Goal: Download file/media: Obtain a digital file from the website

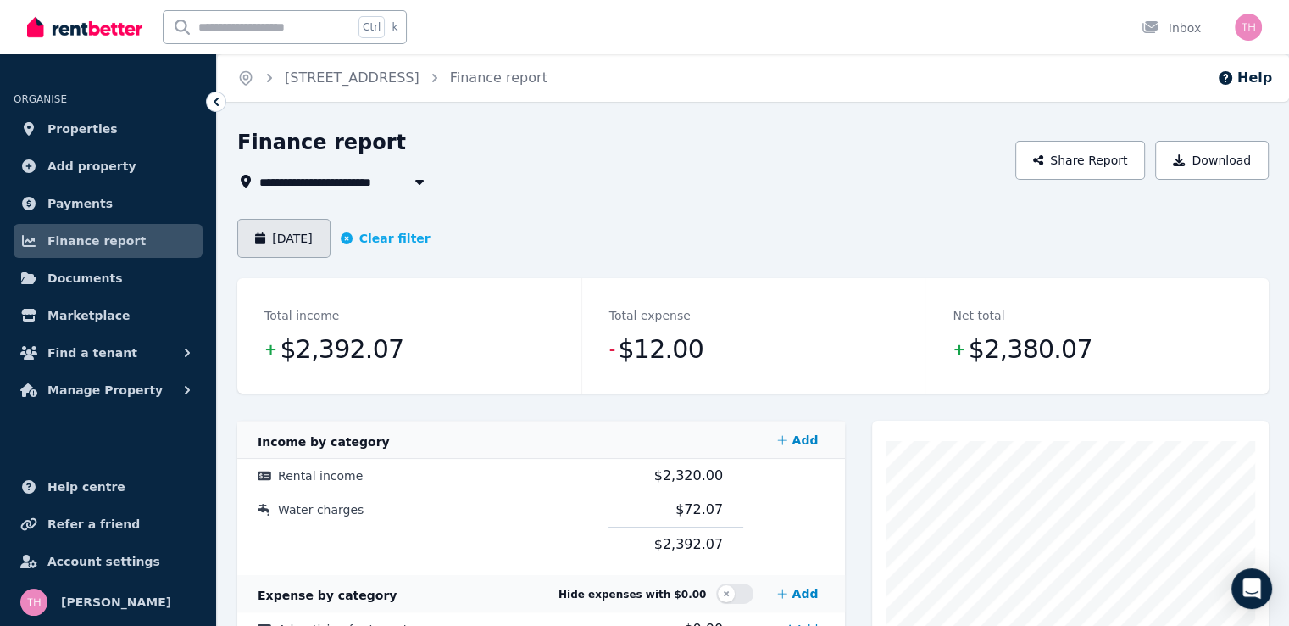
click at [274, 230] on button "June 2025" at bounding box center [283, 238] width 93 height 39
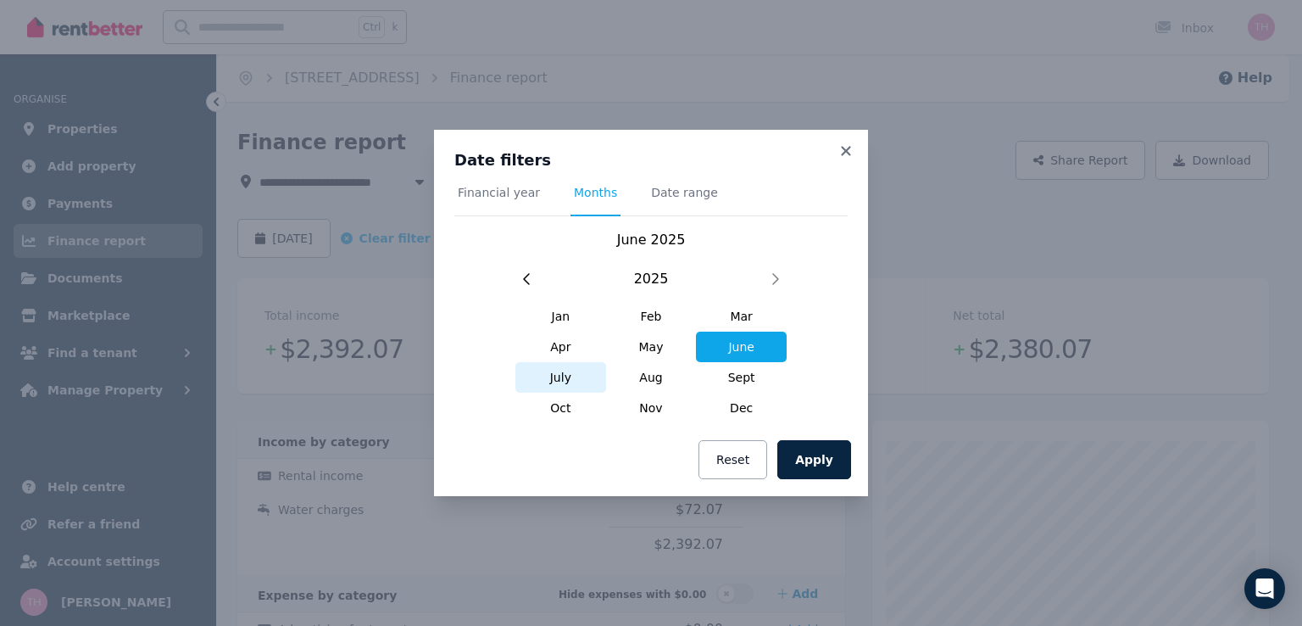
click at [566, 377] on span "July" at bounding box center [560, 377] width 91 height 31
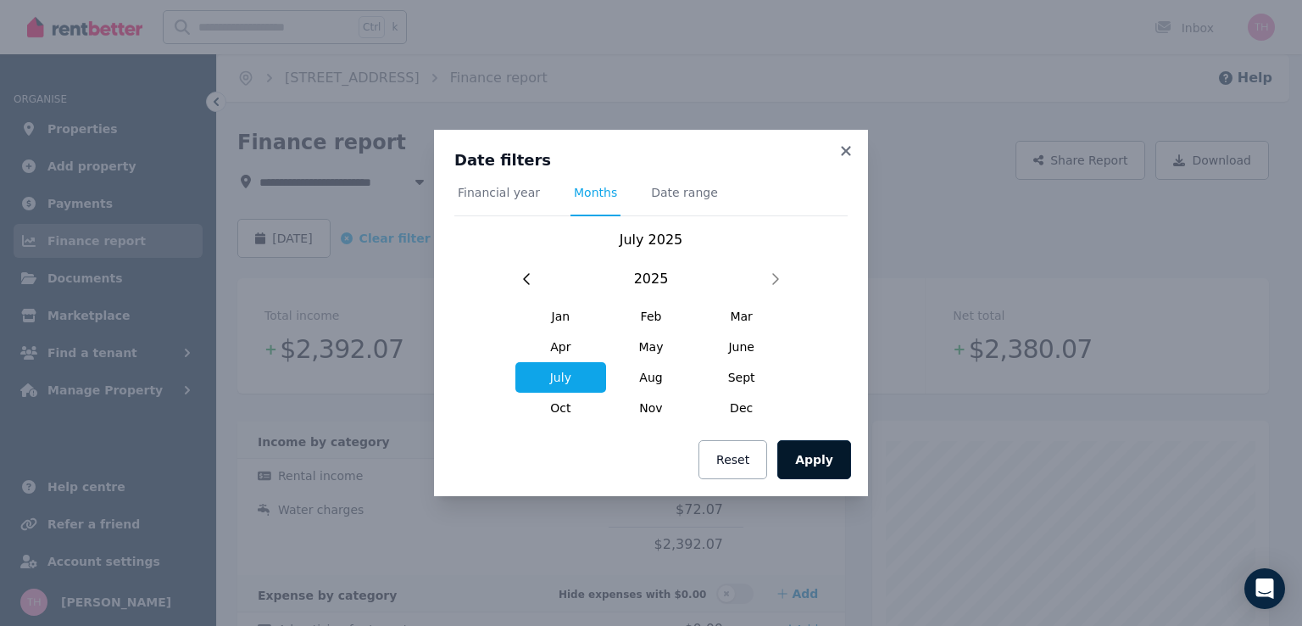
click at [805, 446] on button "Apply" at bounding box center [814, 459] width 74 height 39
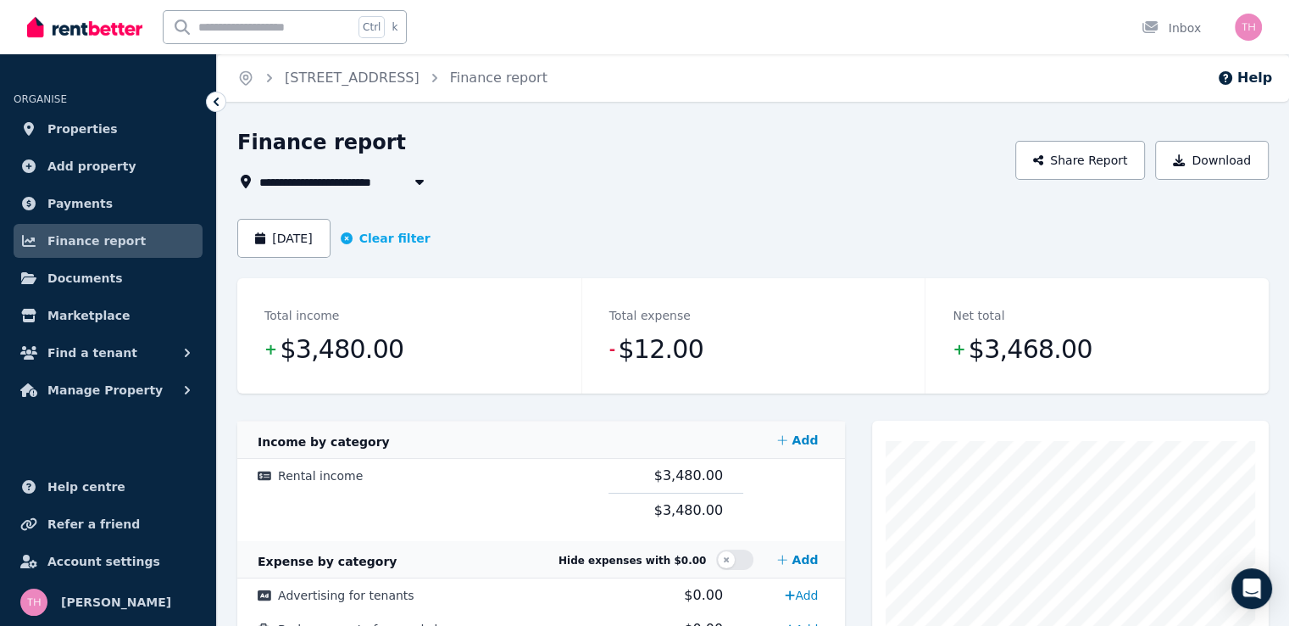
click at [392, 175] on span "24 Romani Court, Lockridge" at bounding box center [333, 181] width 148 height 20
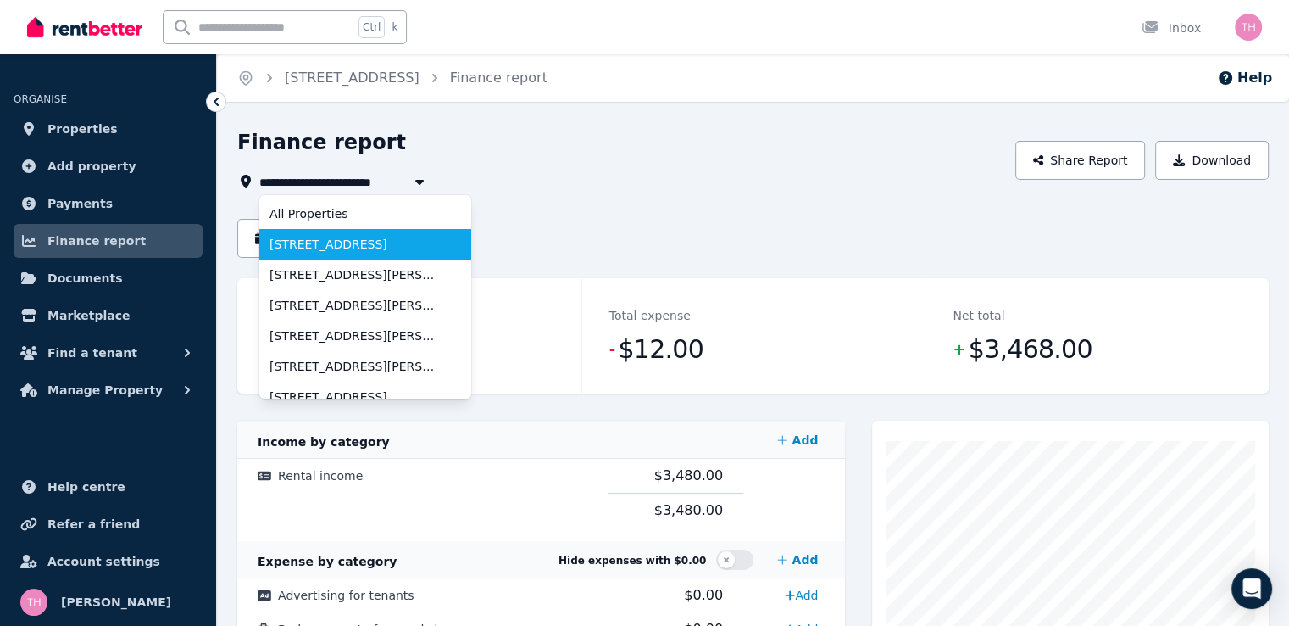
click at [369, 242] on span "15 Muros Place, Midvale" at bounding box center [355, 244] width 171 height 17
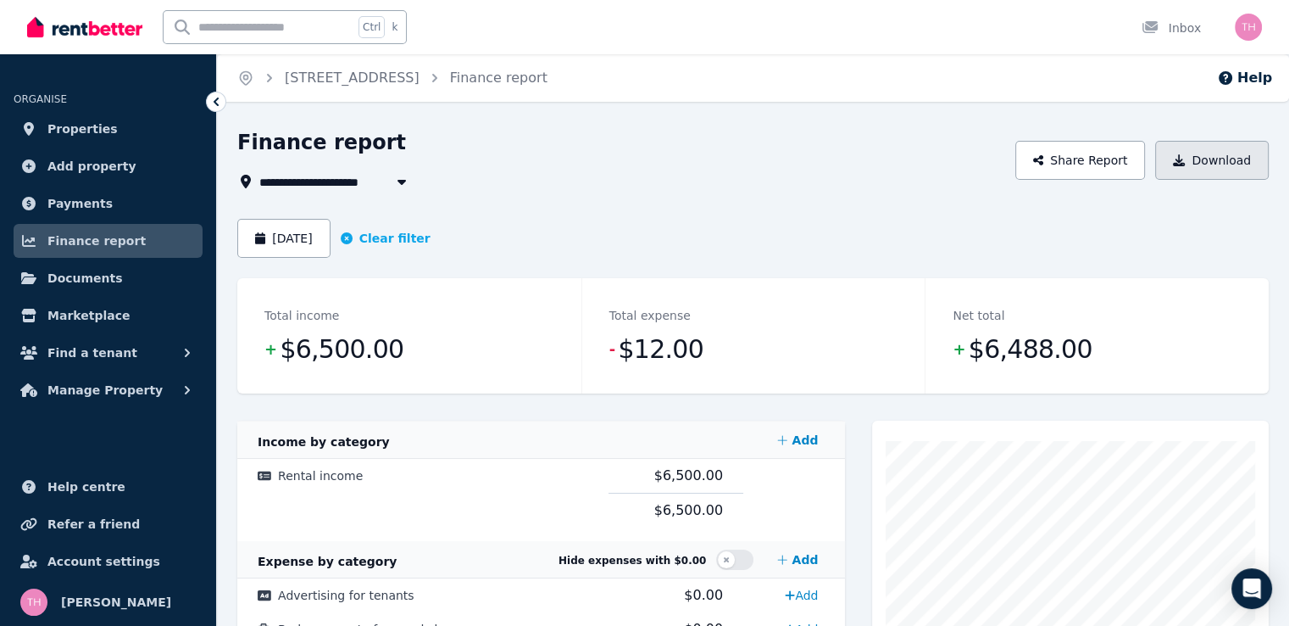
click at [1221, 159] on button "Download" at bounding box center [1212, 160] width 114 height 39
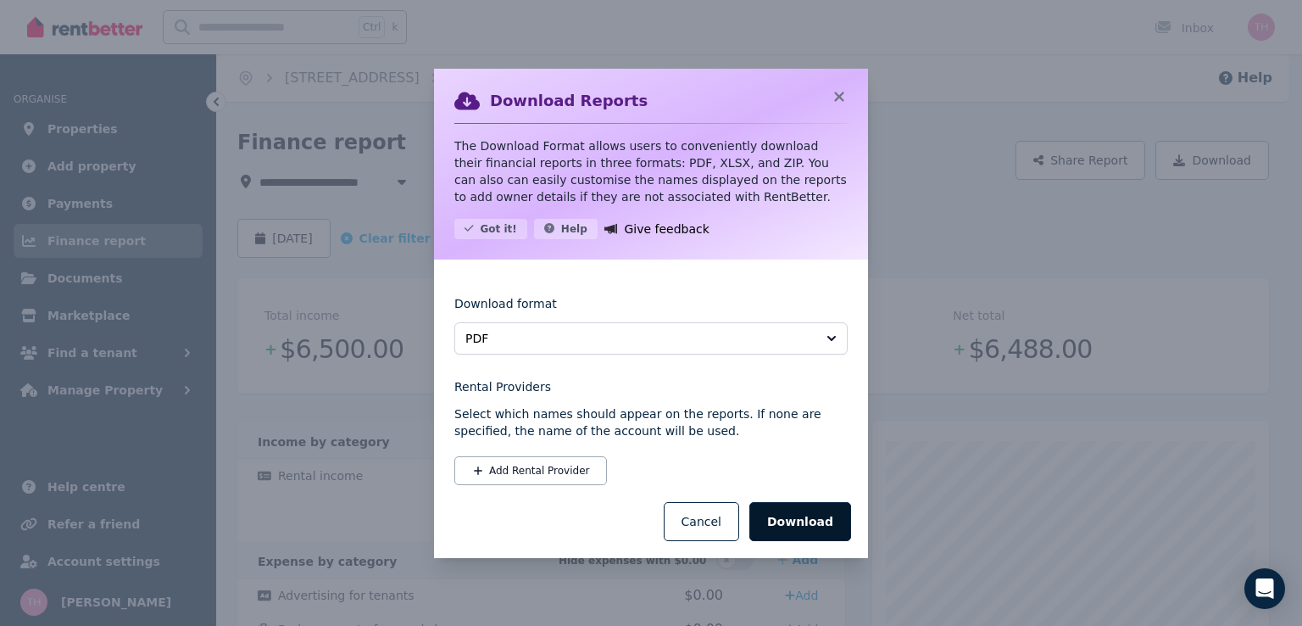
click at [821, 528] on button "Download" at bounding box center [800, 521] width 102 height 39
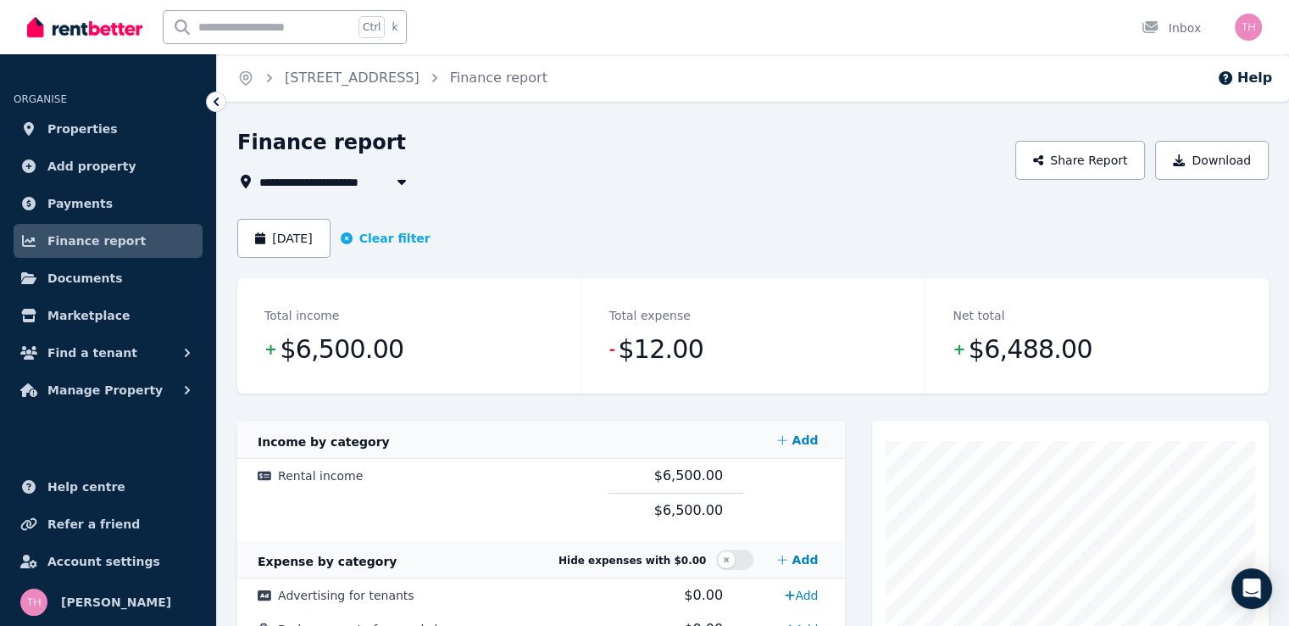
click at [366, 181] on span "15 Muros Place, Midvale" at bounding box center [333, 181] width 148 height 20
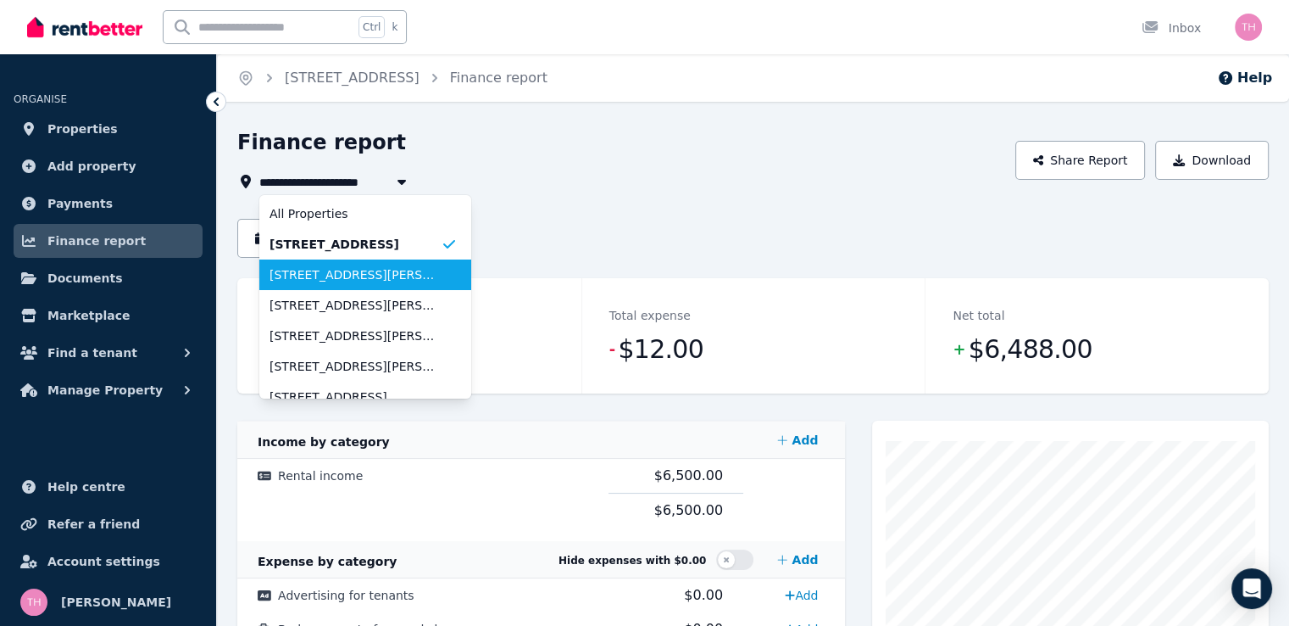
click at [340, 277] on span "7 Halifax Drive, Davenport" at bounding box center [355, 274] width 171 height 17
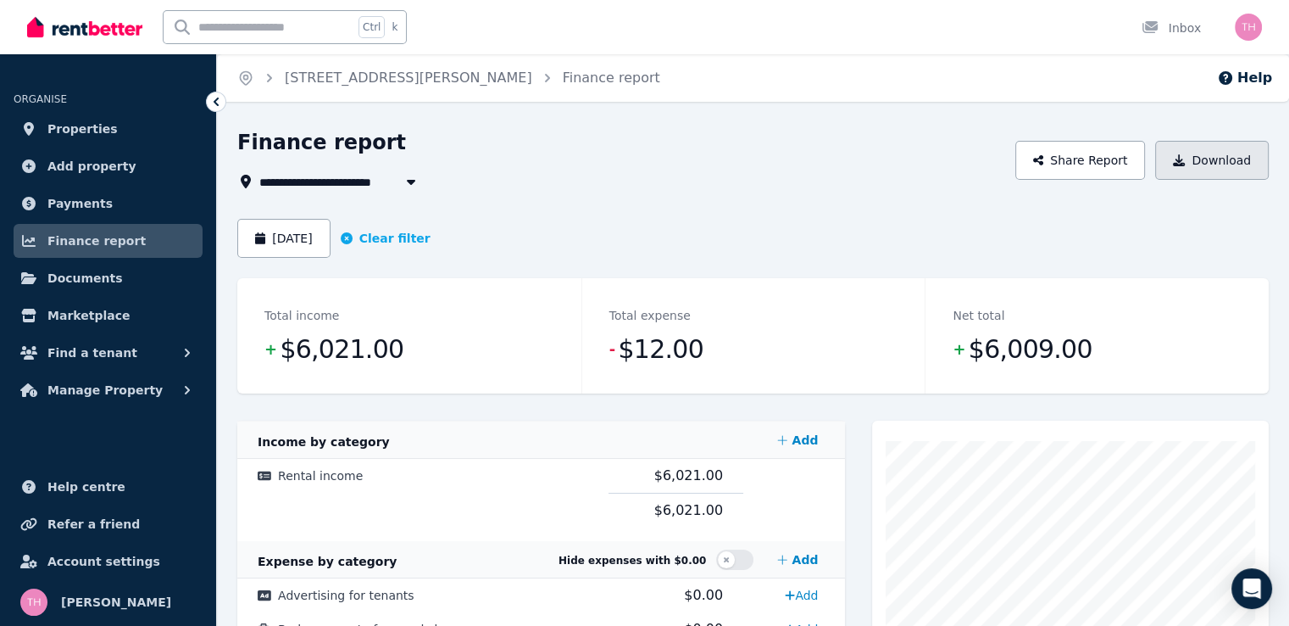
click at [1190, 167] on button "Download" at bounding box center [1212, 160] width 114 height 39
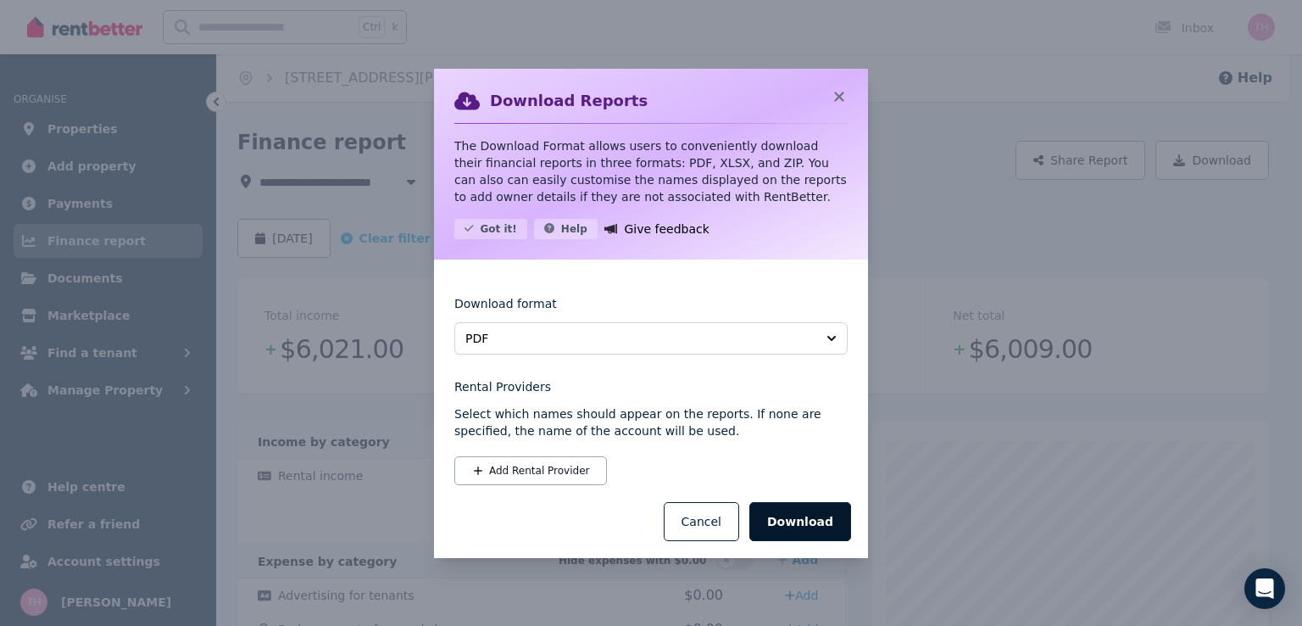
click at [796, 526] on button "Download" at bounding box center [800, 521] width 102 height 39
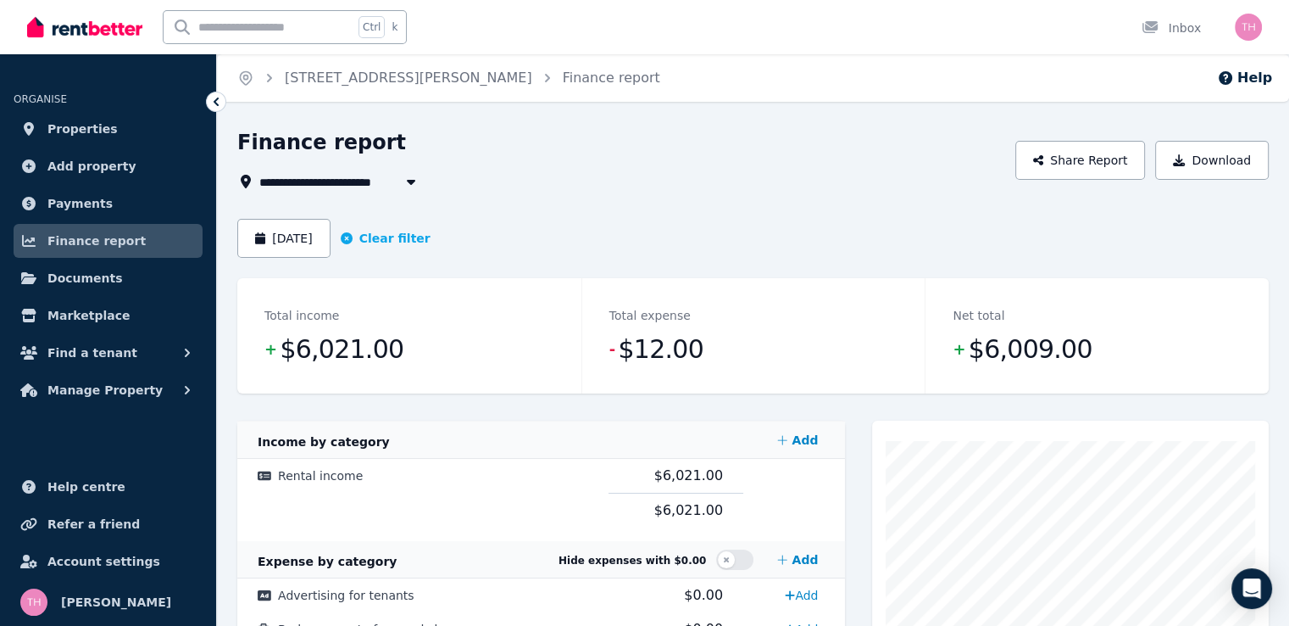
click at [392, 186] on span "7 Halifax Drive, Davenport" at bounding box center [382, 181] width 247 height 20
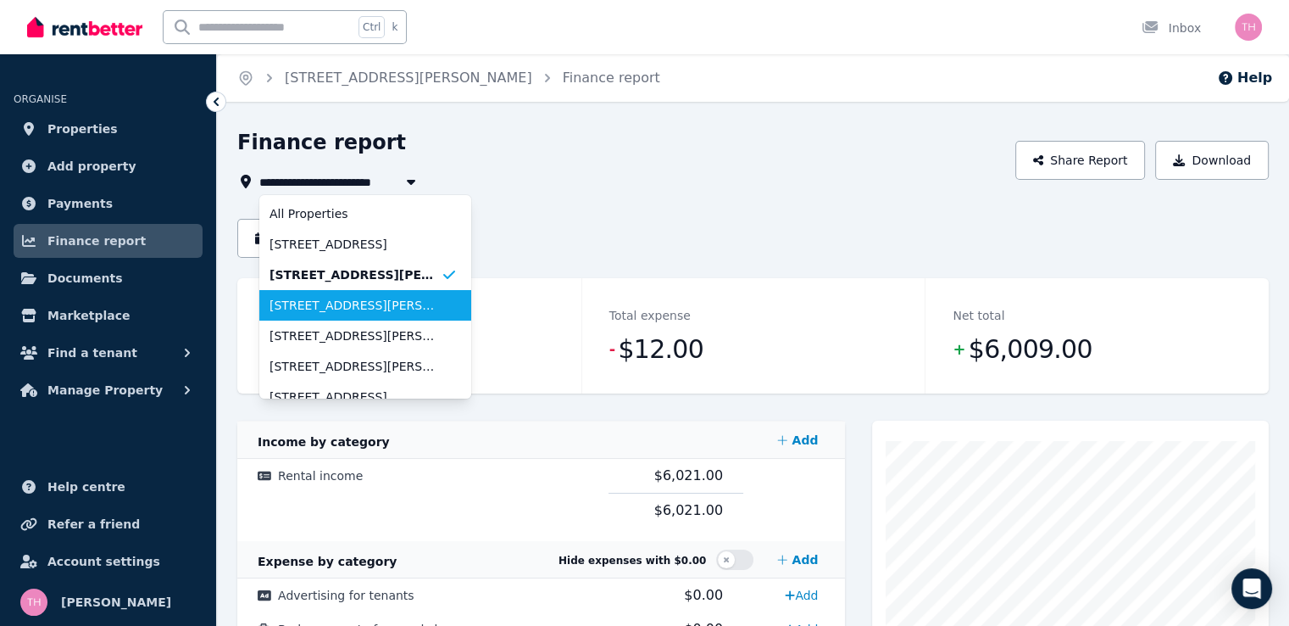
click at [365, 307] on span "1 Gallant Court, Midvale" at bounding box center [355, 305] width 171 height 17
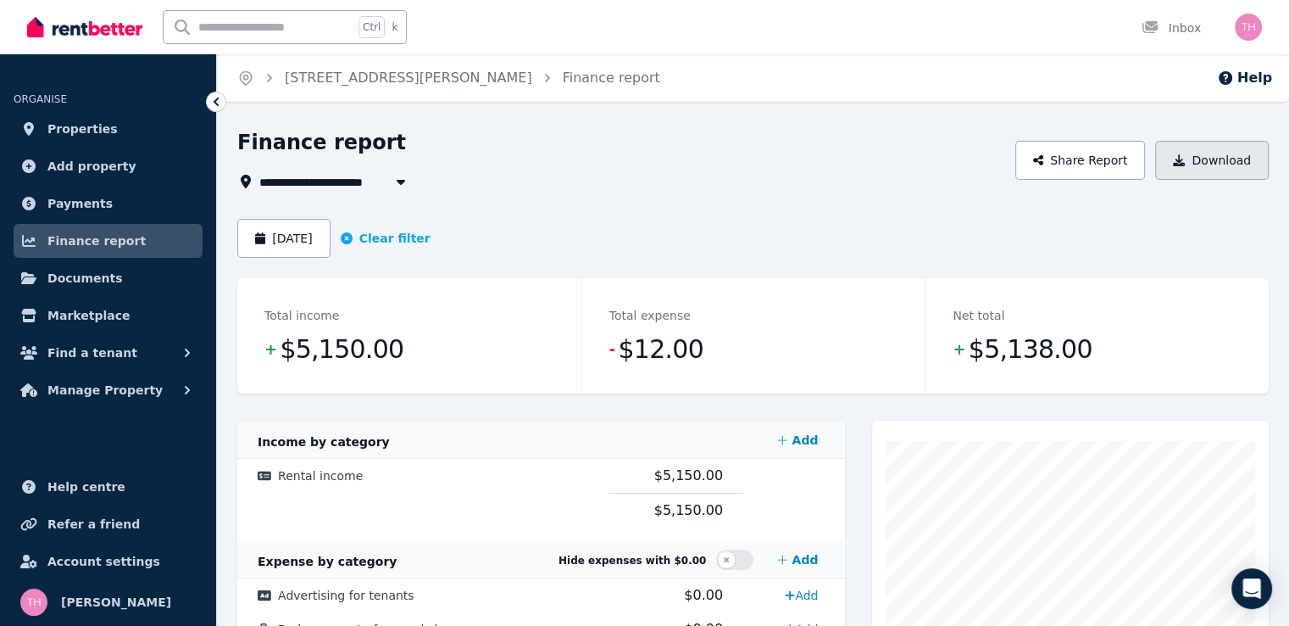
click at [1214, 153] on button "Download" at bounding box center [1212, 160] width 114 height 39
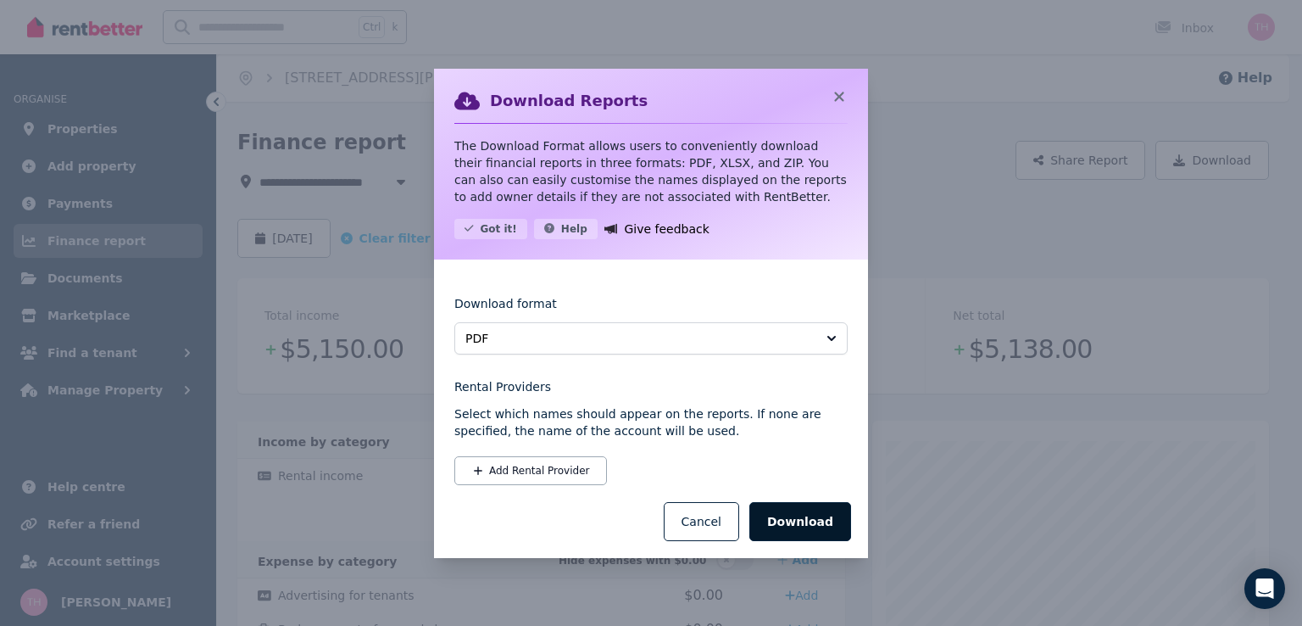
click at [819, 514] on button "Download" at bounding box center [800, 521] width 102 height 39
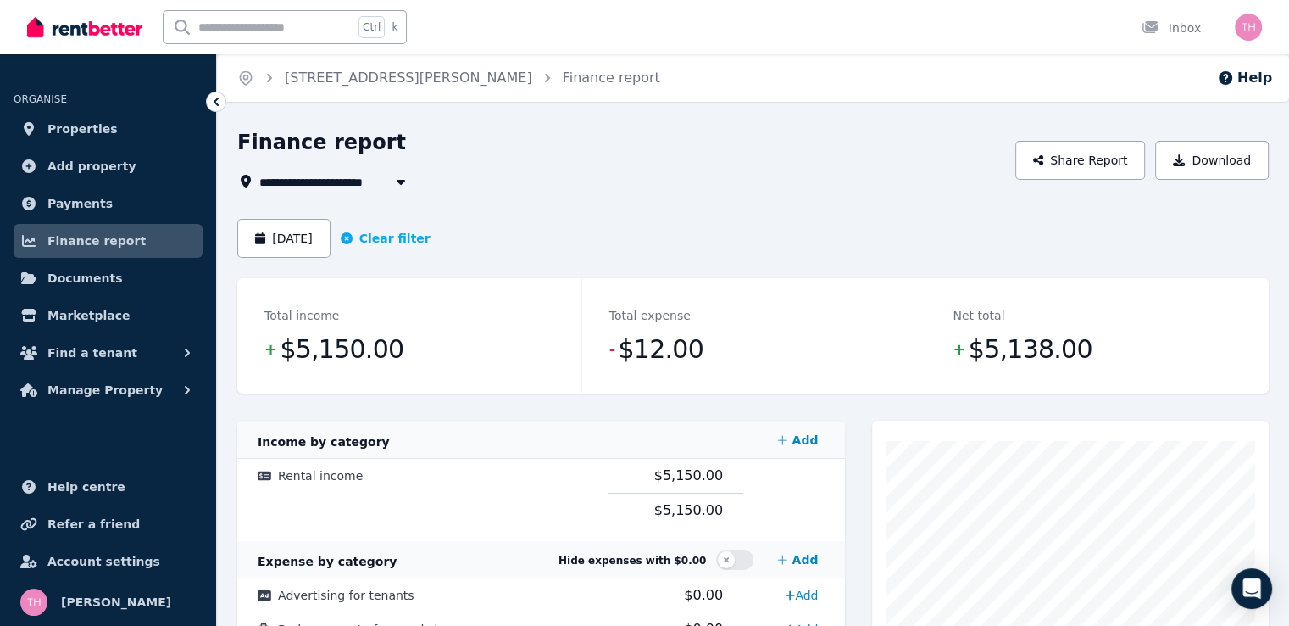
click at [364, 183] on span "1 Gallant Court, Midvale" at bounding box center [382, 181] width 247 height 20
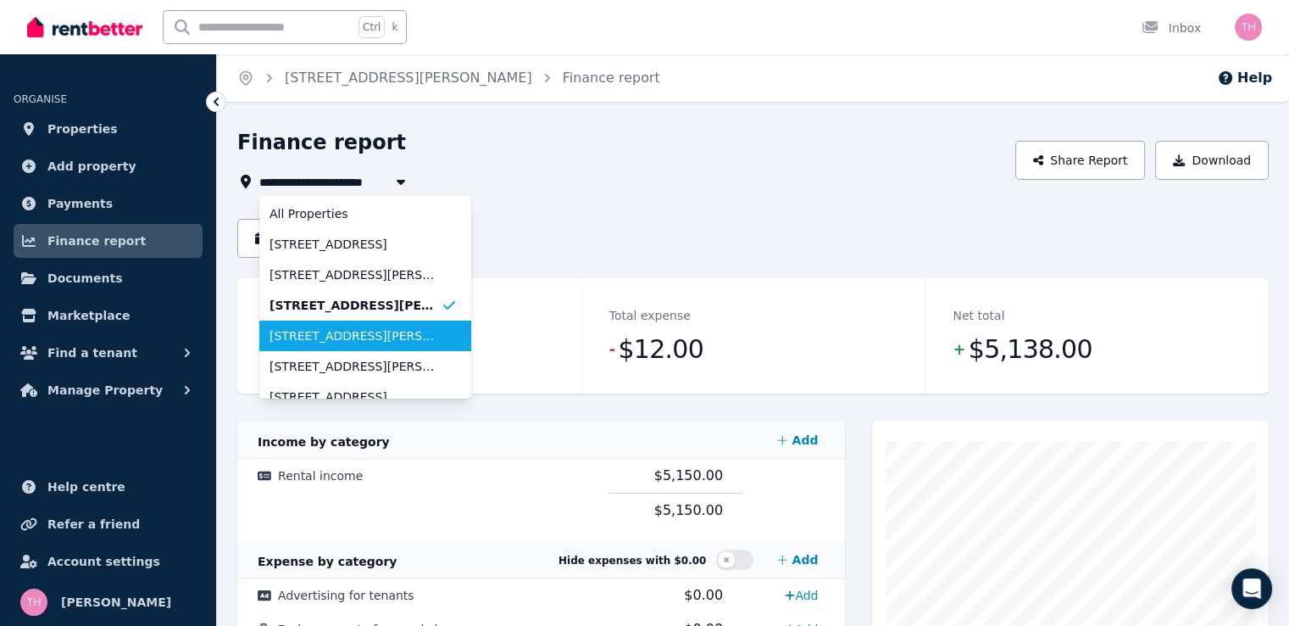
click at [364, 340] on span "6 Gallant Court, Midvale" at bounding box center [355, 335] width 171 height 17
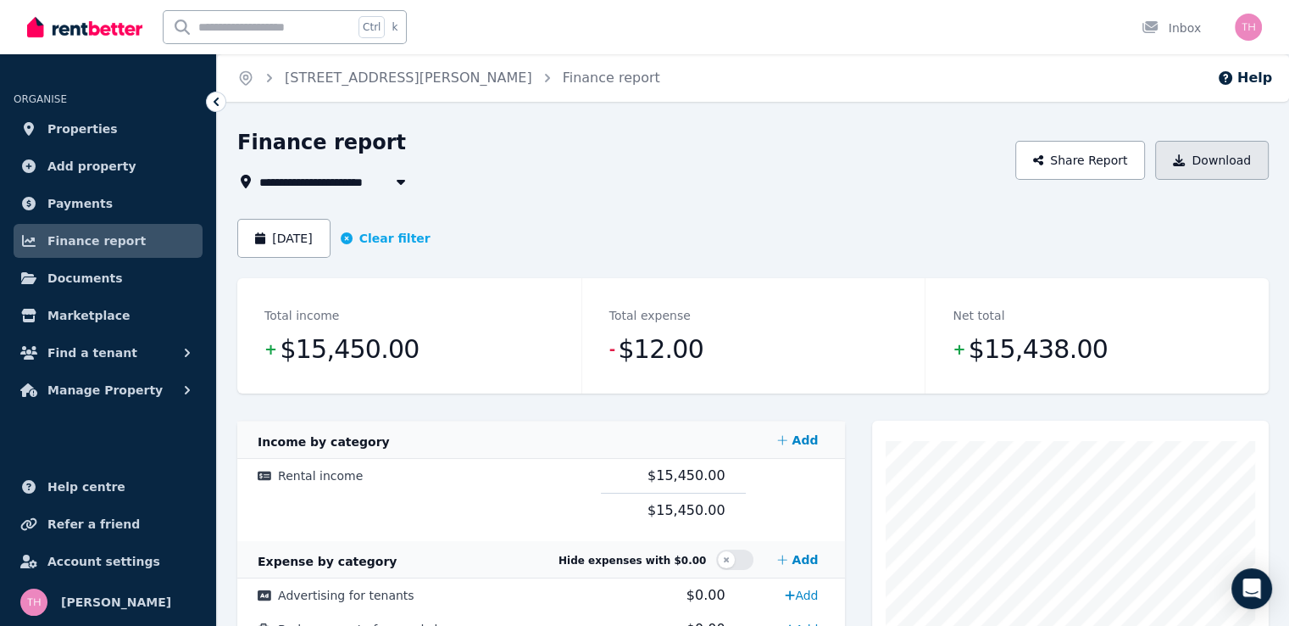
click at [1223, 160] on button "Download" at bounding box center [1212, 160] width 114 height 39
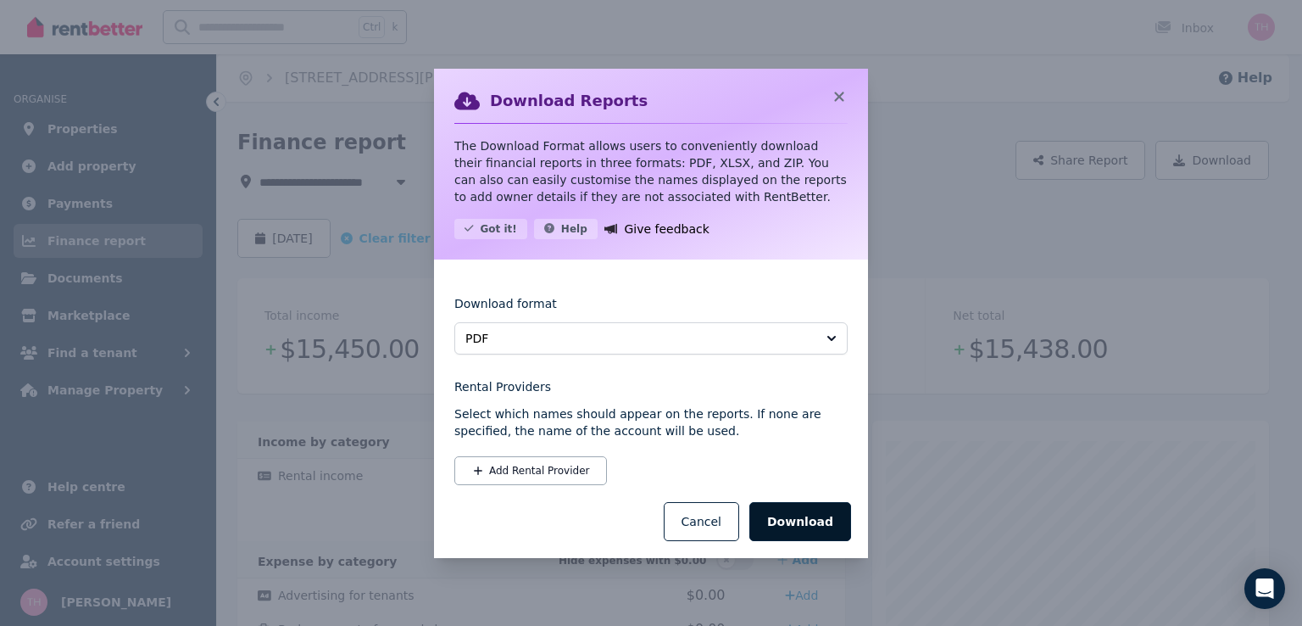
click at [809, 512] on button "Download" at bounding box center [800, 521] width 102 height 39
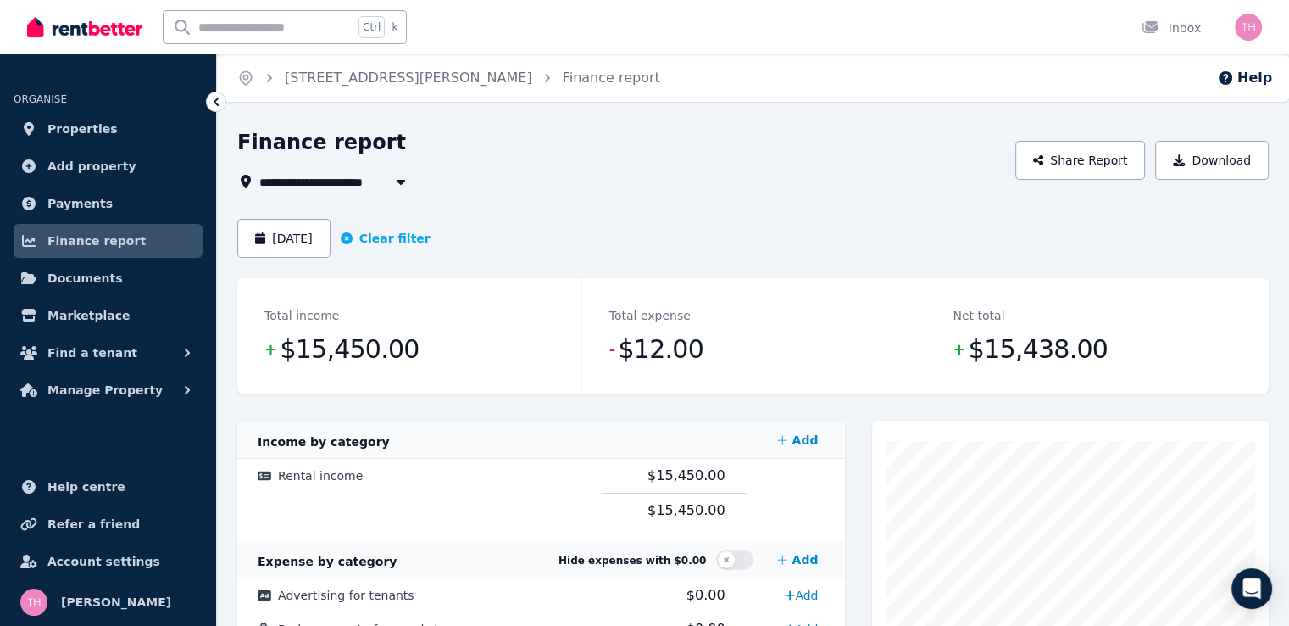
click at [404, 183] on icon "button" at bounding box center [400, 182] width 17 height 14
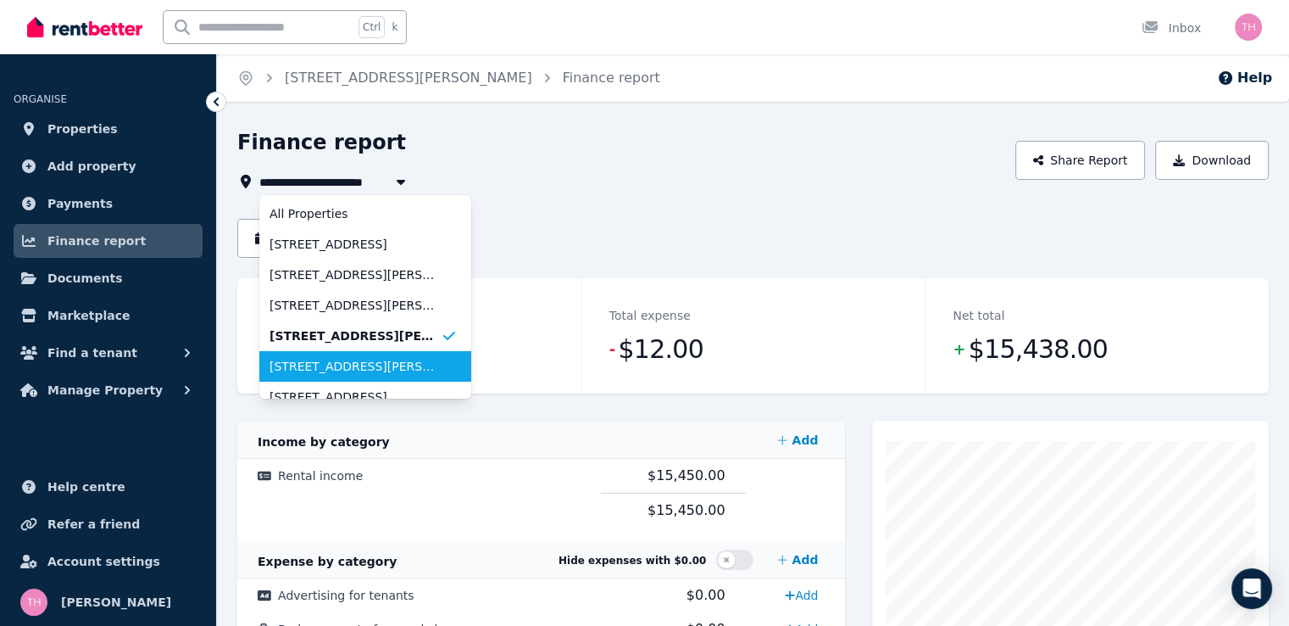
click at [347, 366] on span "6 Worrell Avenue, High Wycombe" at bounding box center [355, 366] width 171 height 17
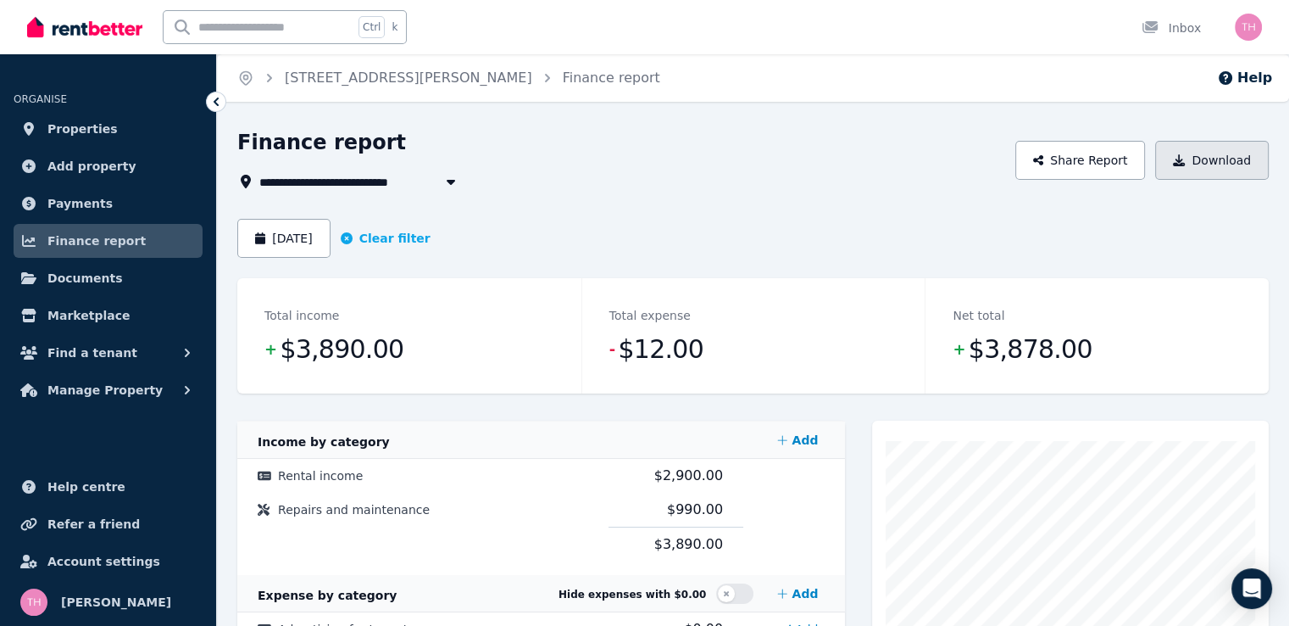
click at [1216, 168] on button "Download" at bounding box center [1212, 160] width 114 height 39
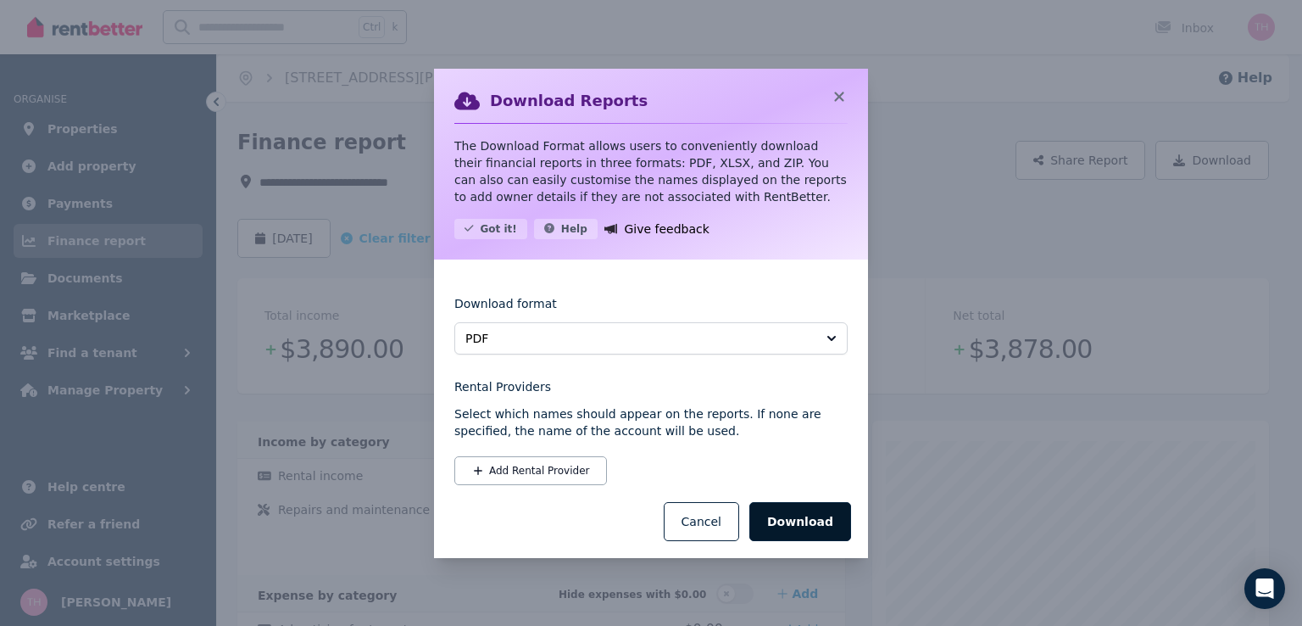
click at [809, 515] on button "Download" at bounding box center [800, 521] width 102 height 39
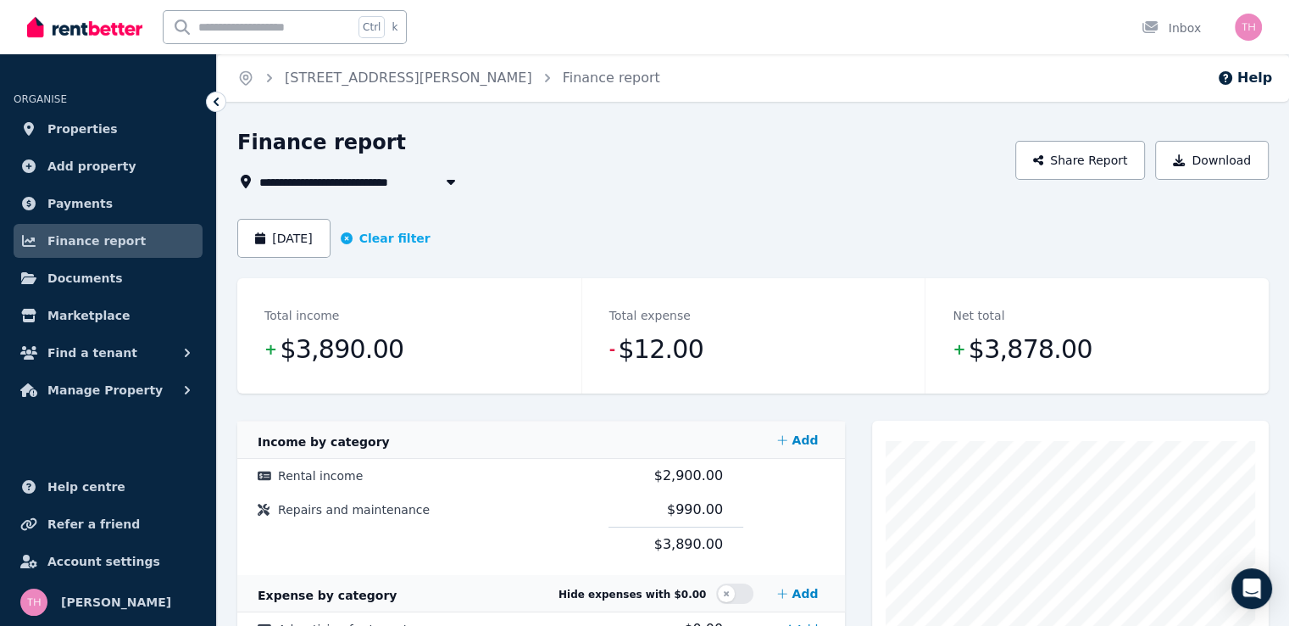
click at [402, 182] on span "6 Worrell Avenue, High Wycombe" at bounding box center [382, 181] width 247 height 20
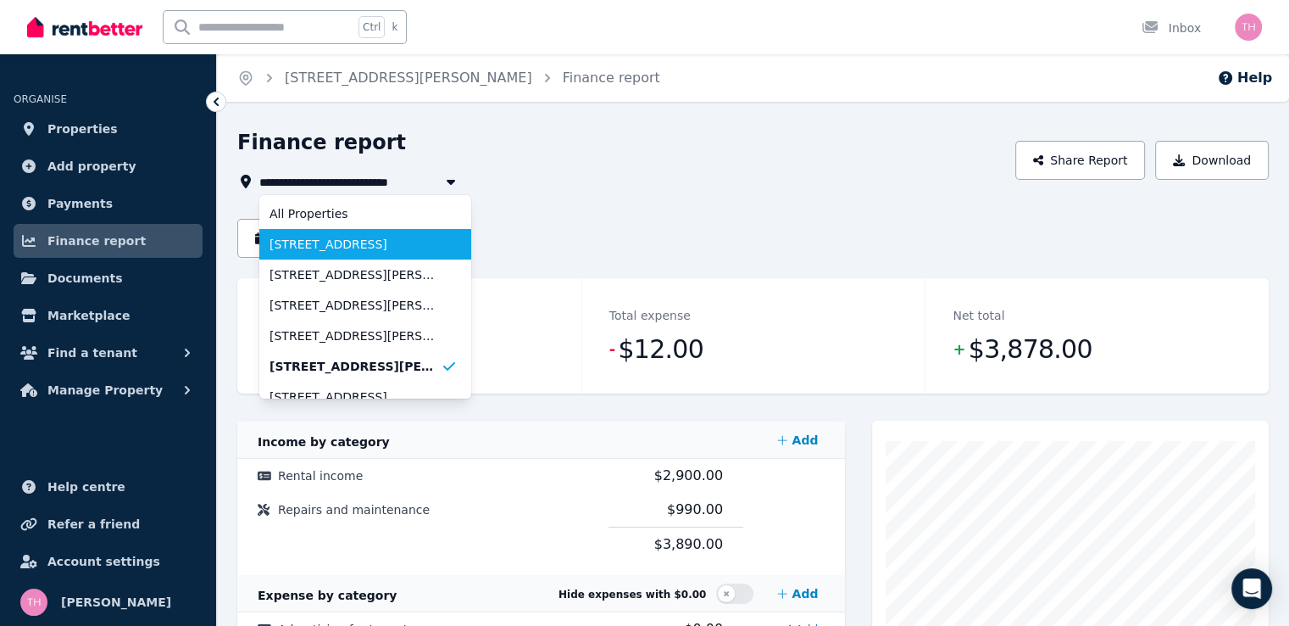
scroll to position [85, 0]
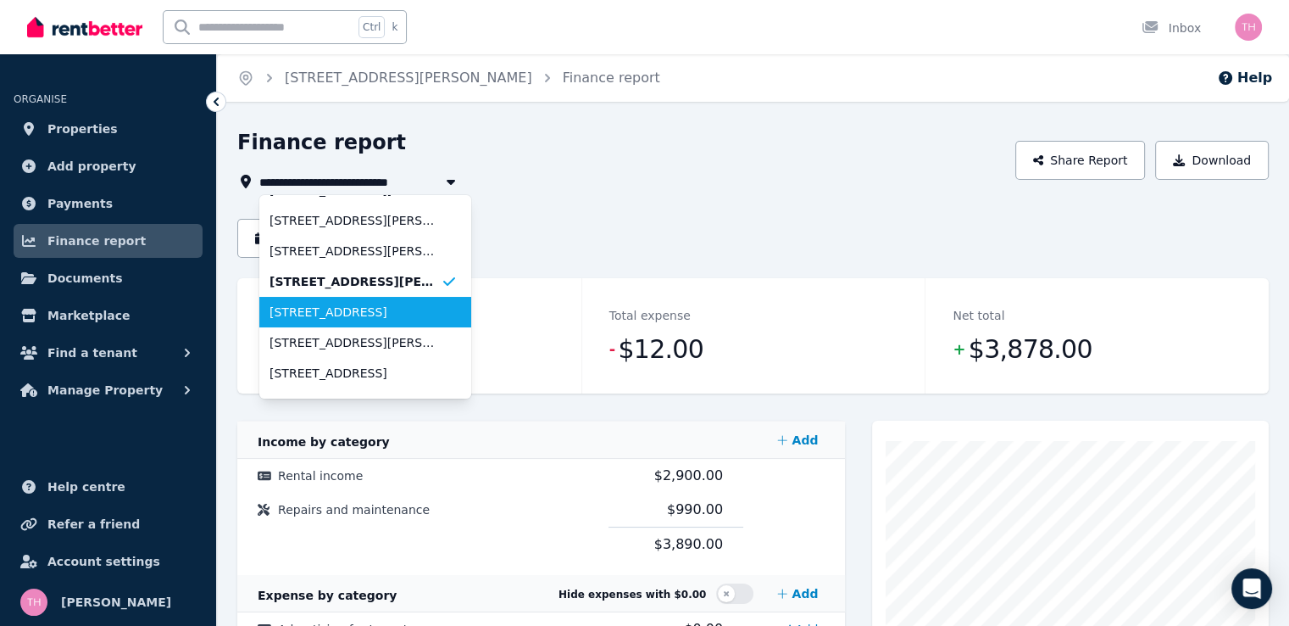
click at [370, 308] on span "27 Macquarie Drive, Australind" at bounding box center [355, 311] width 171 height 17
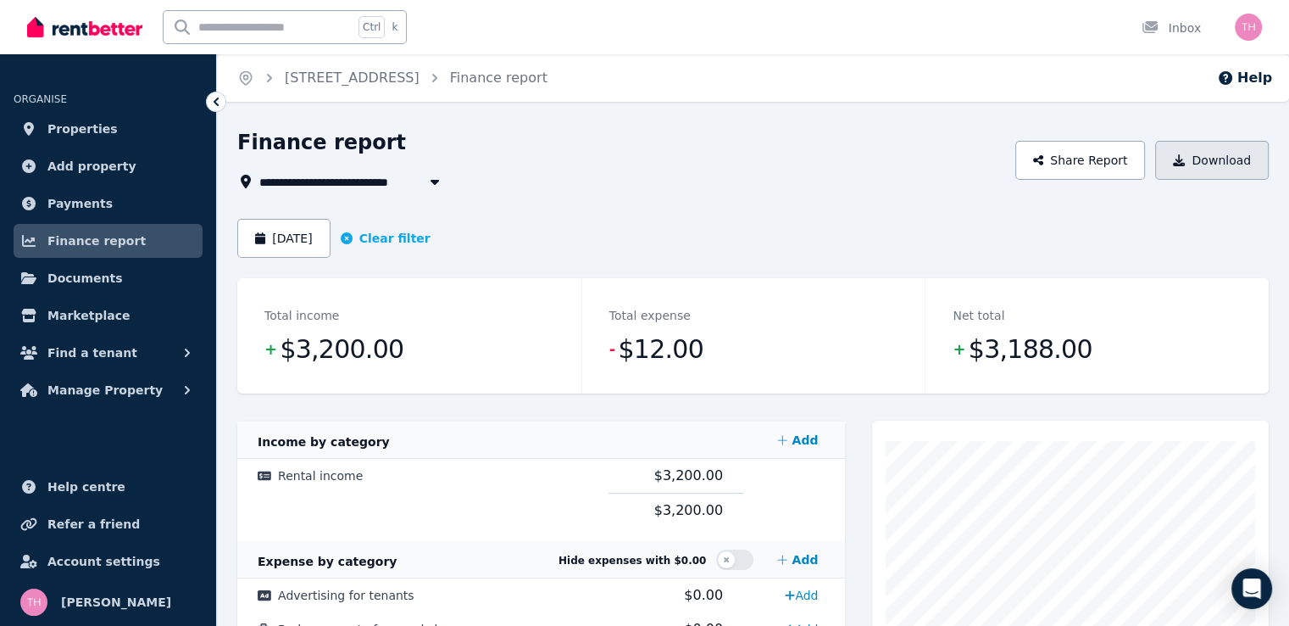
click at [1202, 160] on button "Download" at bounding box center [1212, 160] width 114 height 39
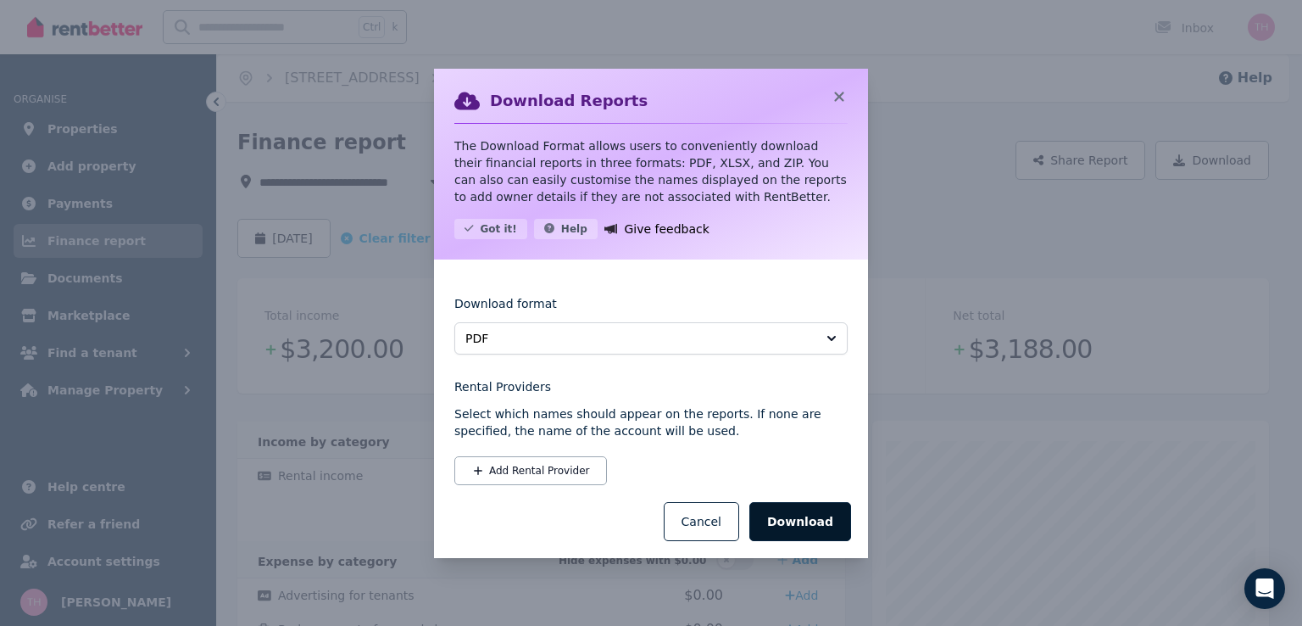
click at [787, 521] on button "Download" at bounding box center [800, 521] width 102 height 39
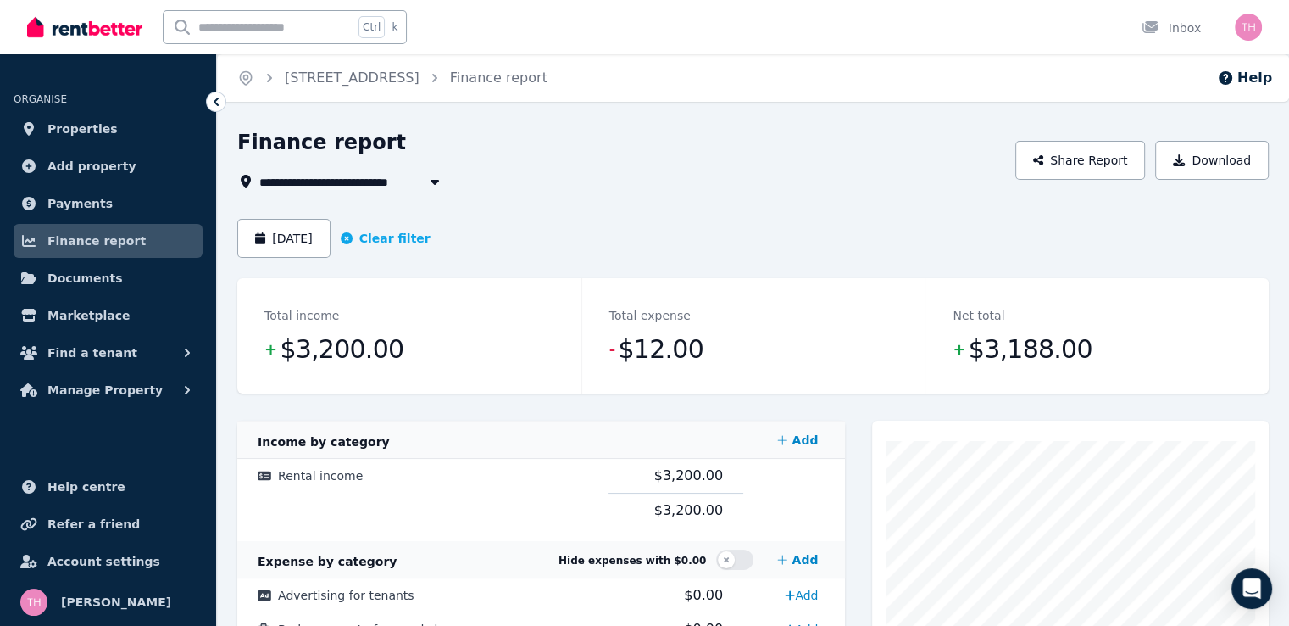
click at [408, 175] on span "27 Macquarie Drive, Australind" at bounding box center [333, 181] width 148 height 20
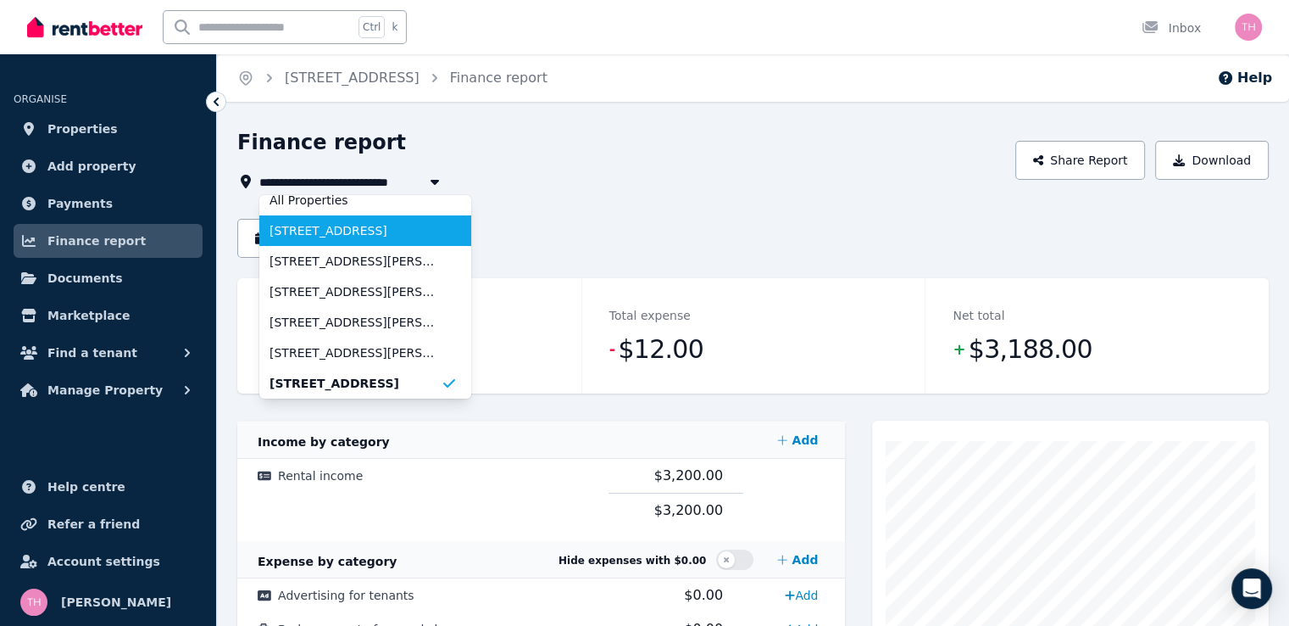
scroll to position [98, 0]
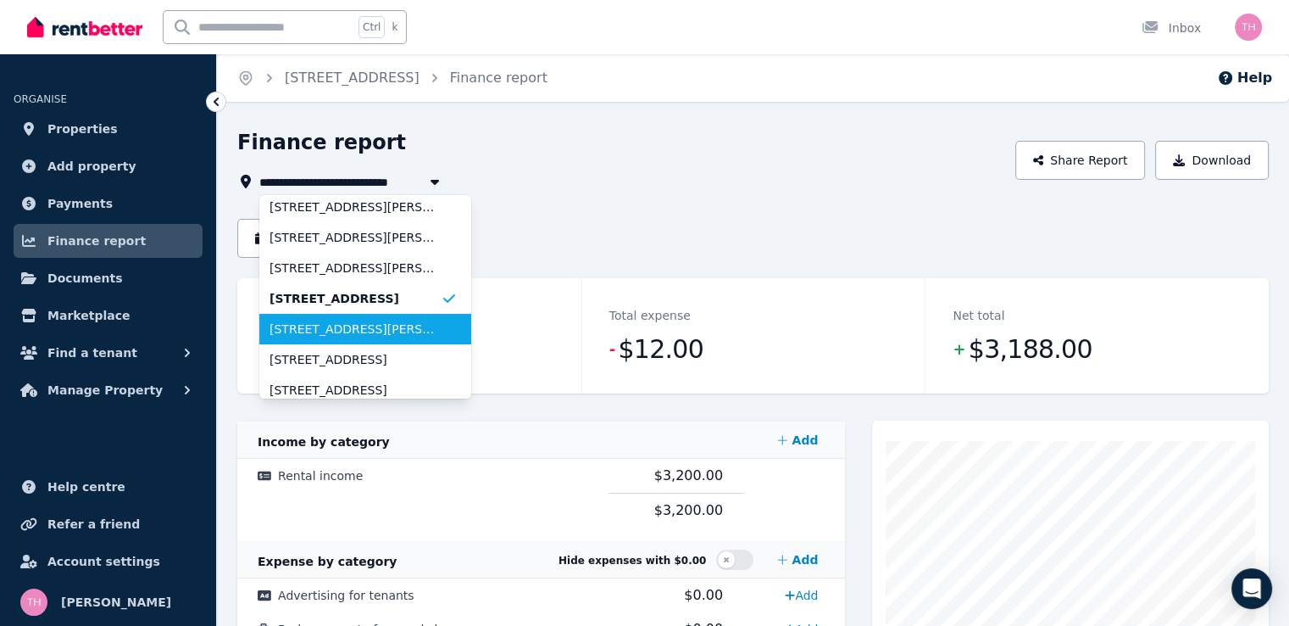
click at [366, 334] on span "10 Warman Avenue, Newman" at bounding box center [355, 328] width 171 height 17
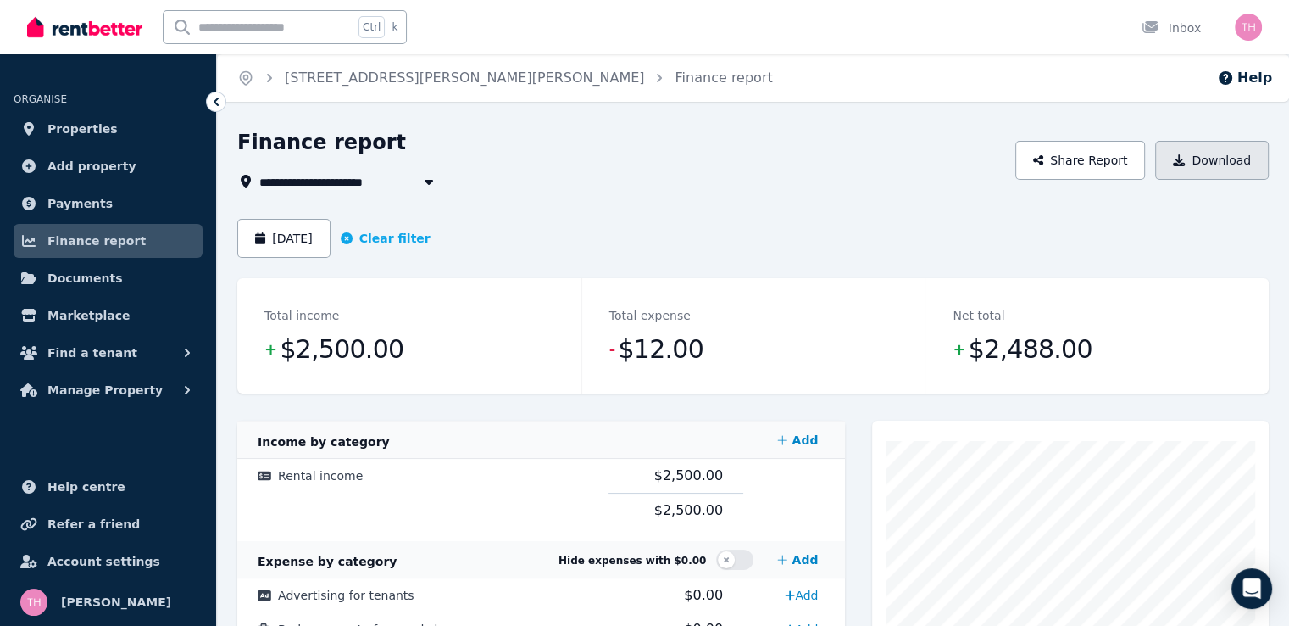
click at [1220, 159] on button "Download" at bounding box center [1212, 160] width 114 height 39
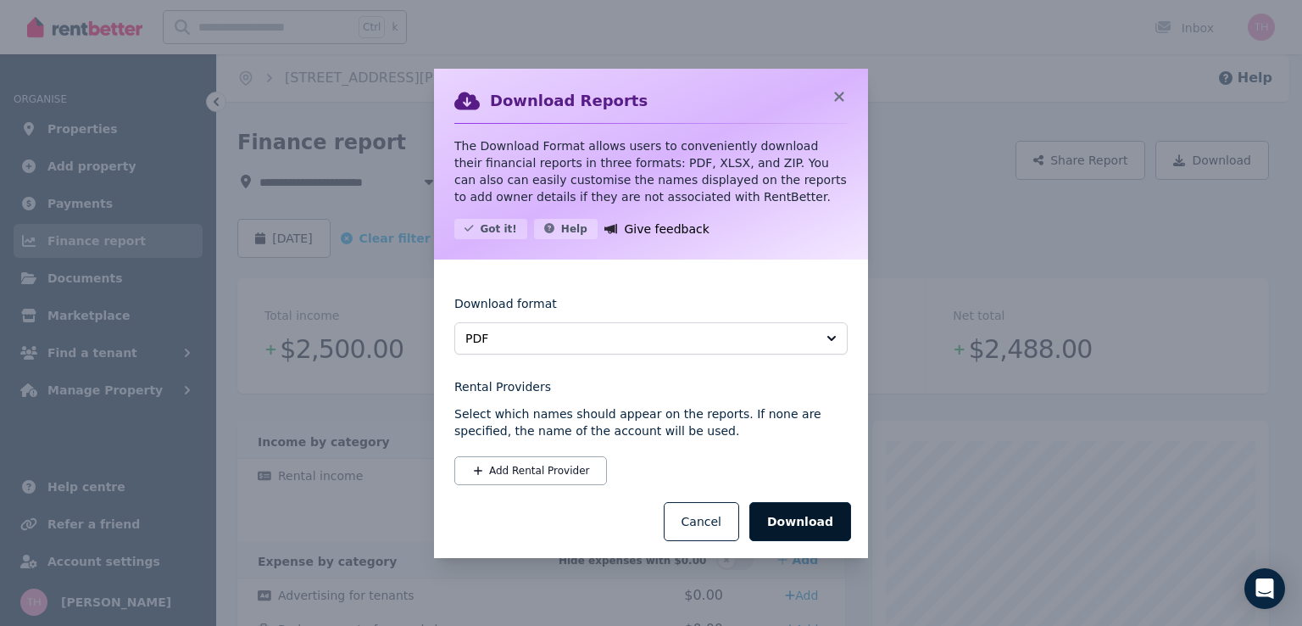
click at [795, 521] on button "Download" at bounding box center [800, 521] width 102 height 39
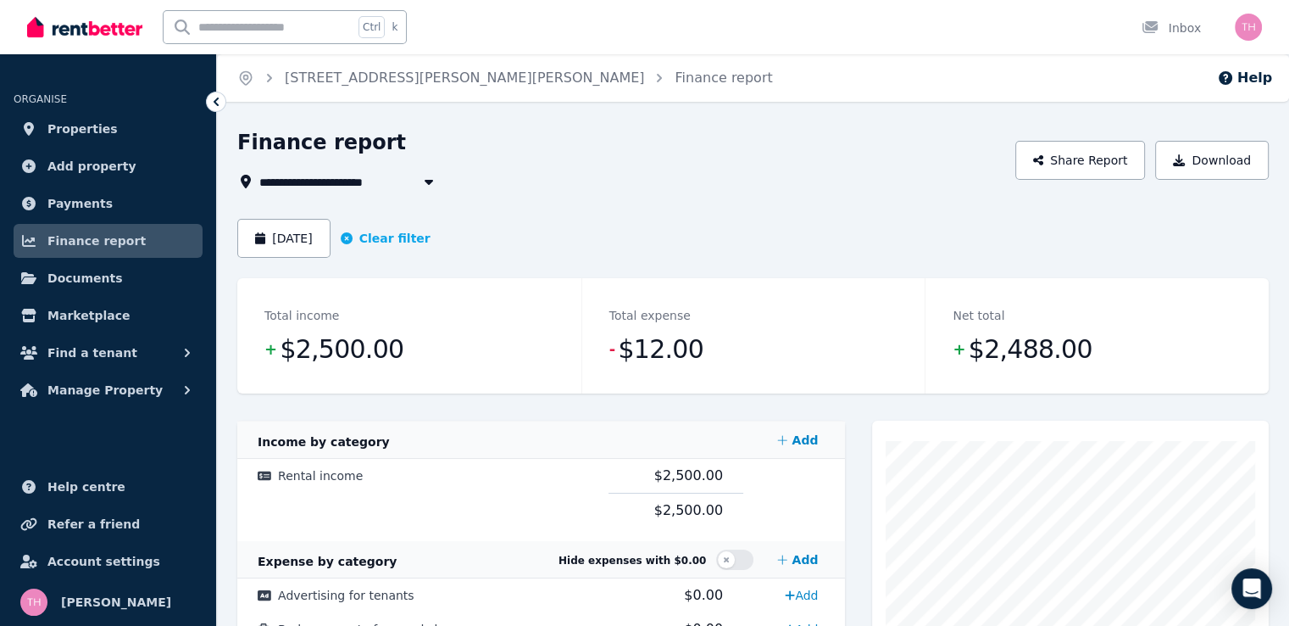
click at [298, 182] on span "10 Warman Avenue, Newman" at bounding box center [431, 181] width 345 height 20
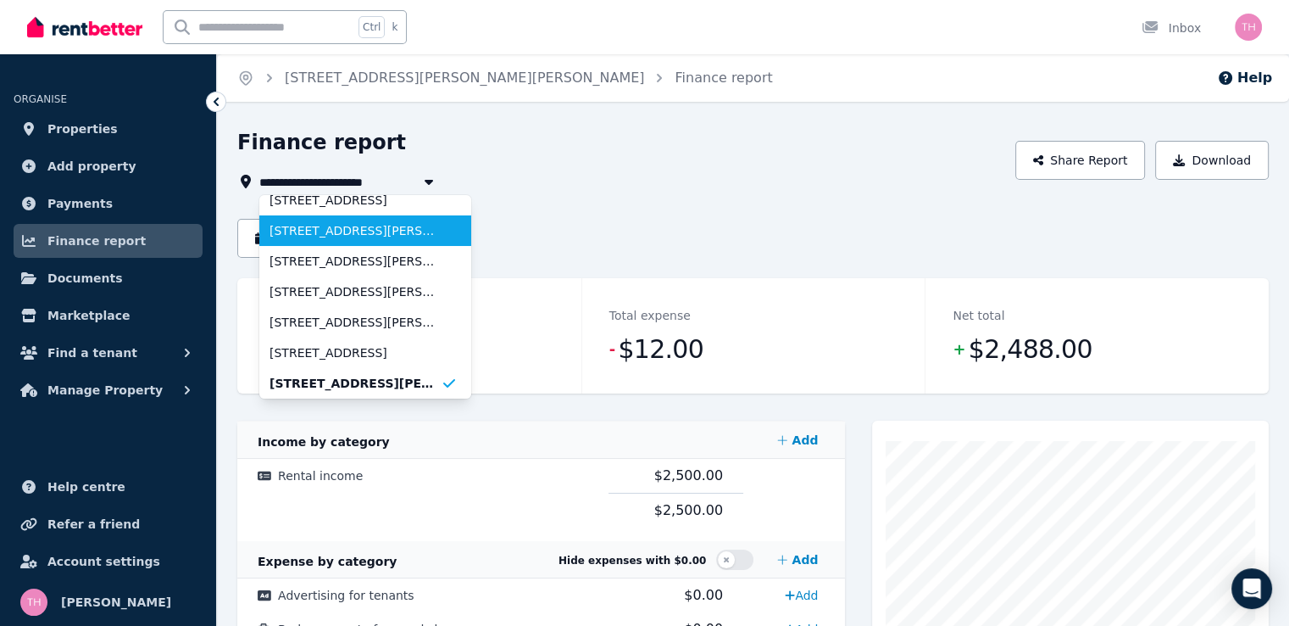
scroll to position [129, 0]
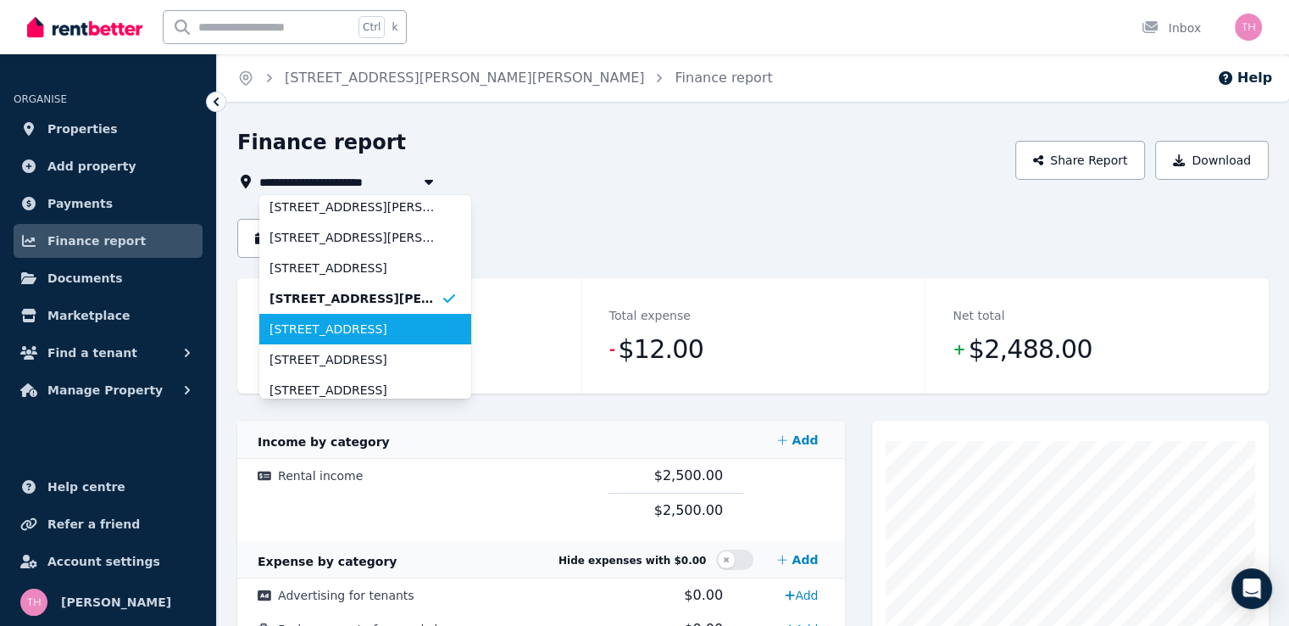
click at [336, 325] on span "unit 4/3 Sandhill Street, Wedgefield" at bounding box center [355, 328] width 171 height 17
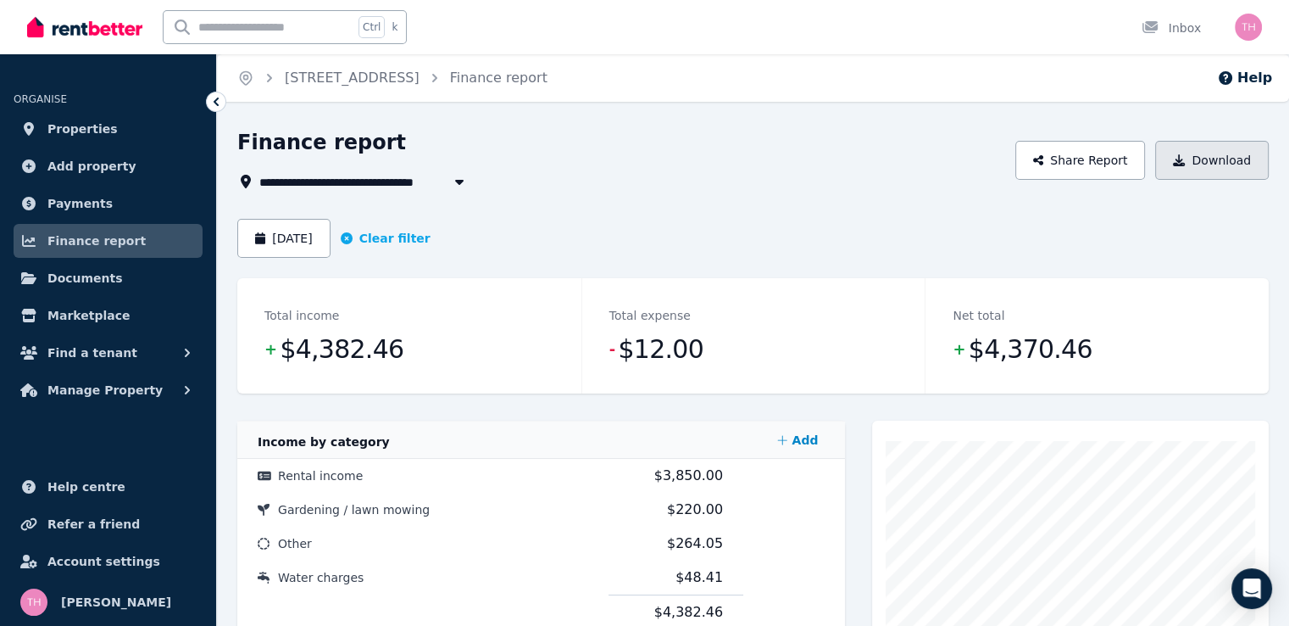
click at [1227, 160] on button "Download" at bounding box center [1212, 160] width 114 height 39
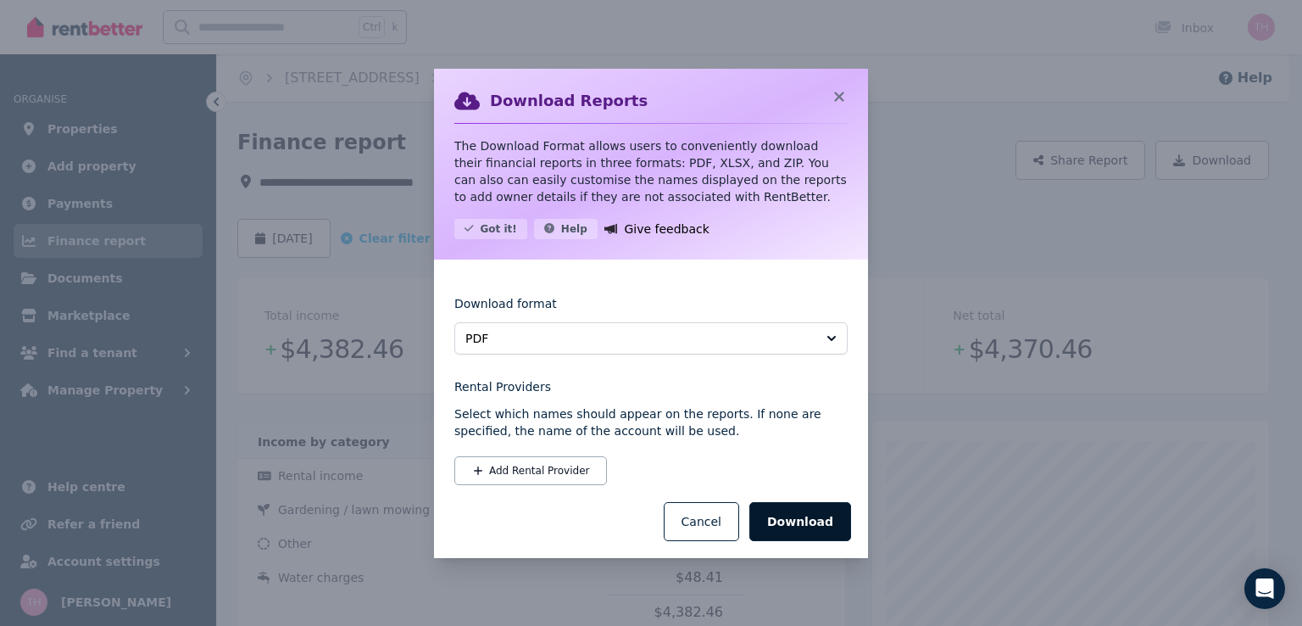
click at [798, 528] on button "Download" at bounding box center [800, 521] width 102 height 39
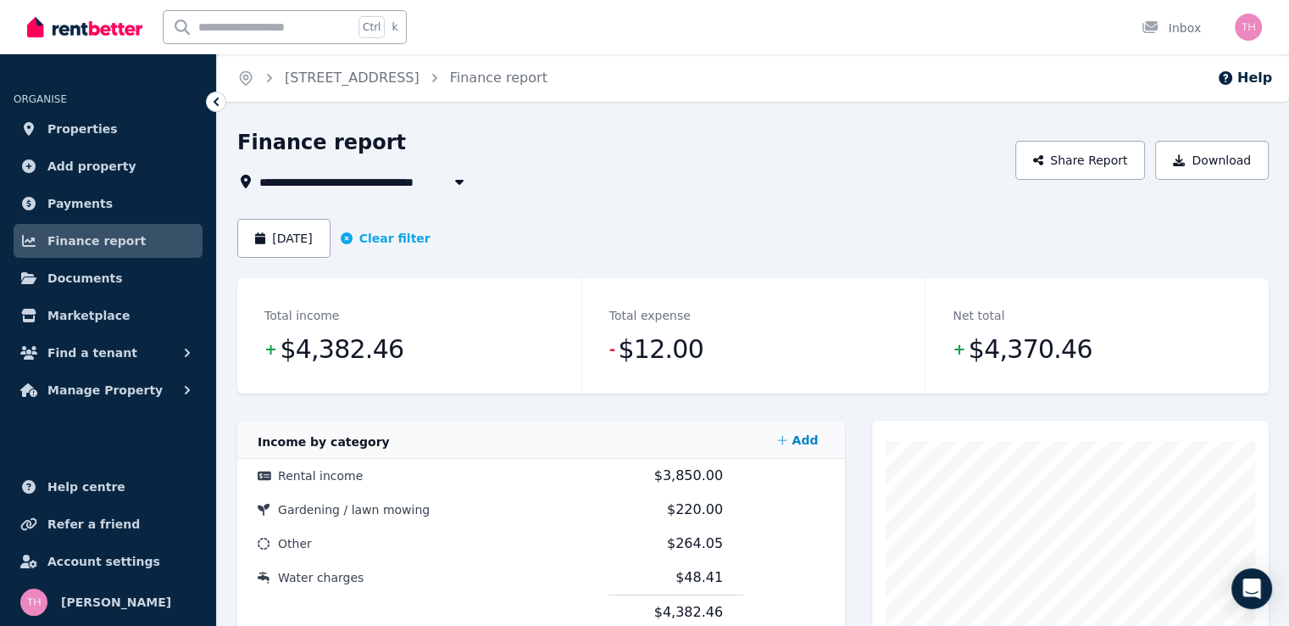
click at [404, 180] on span "unit 4/3 Sandhill Street, Wedgefield" at bounding box center [333, 181] width 148 height 20
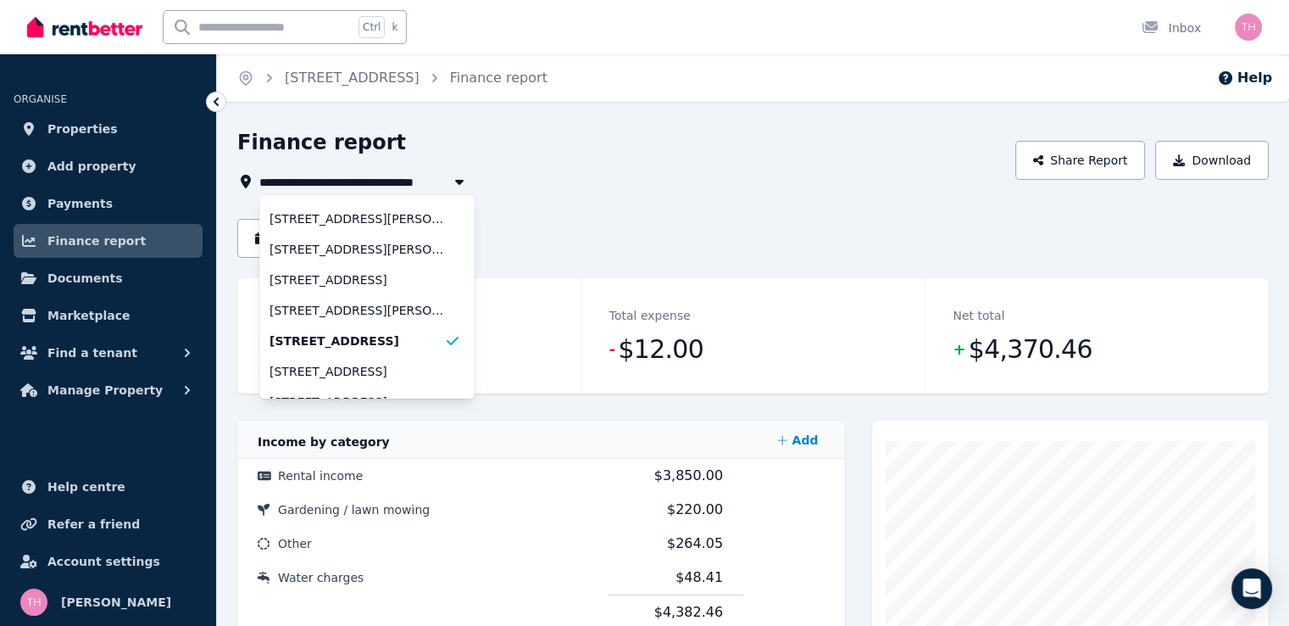
scroll to position [129, 0]
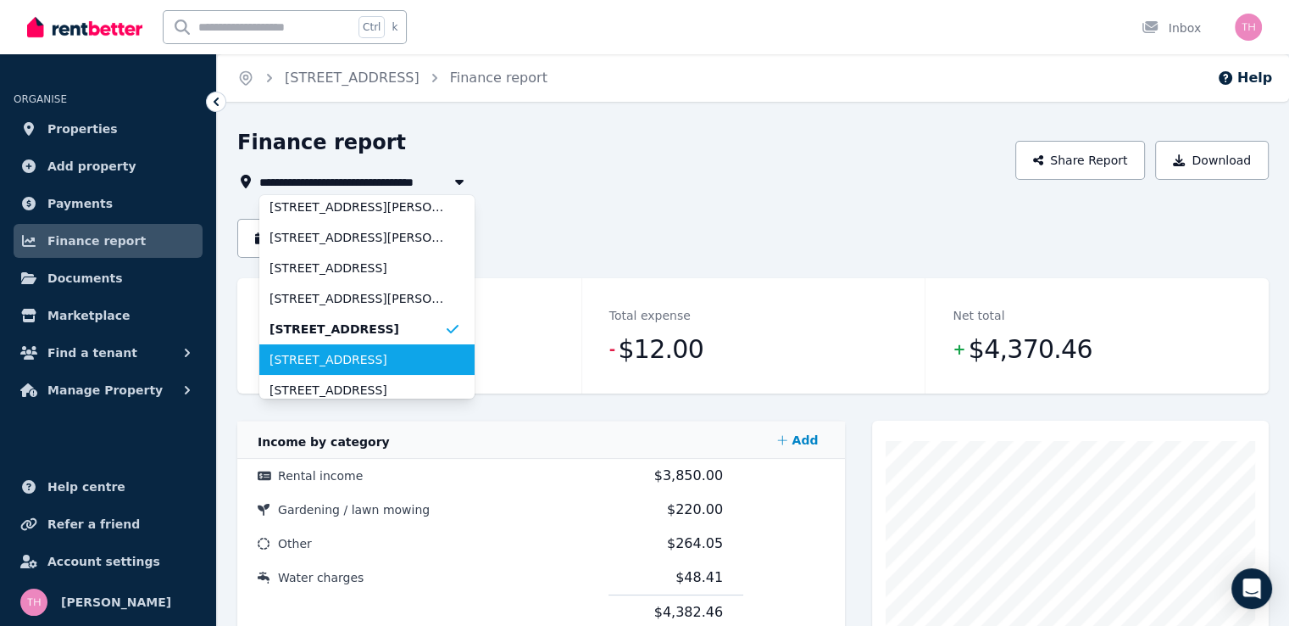
click at [376, 364] on span "unit 3/3 Sandhill Street, Wedgefield" at bounding box center [357, 359] width 175 height 17
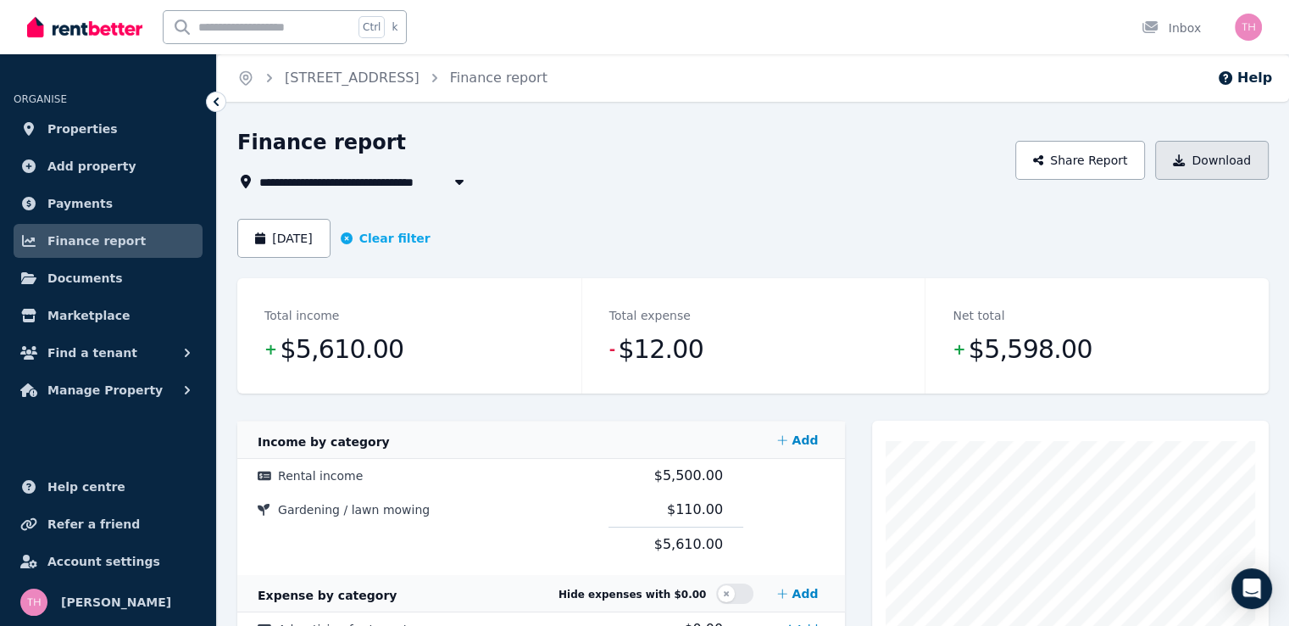
click at [1210, 164] on button "Download" at bounding box center [1212, 160] width 114 height 39
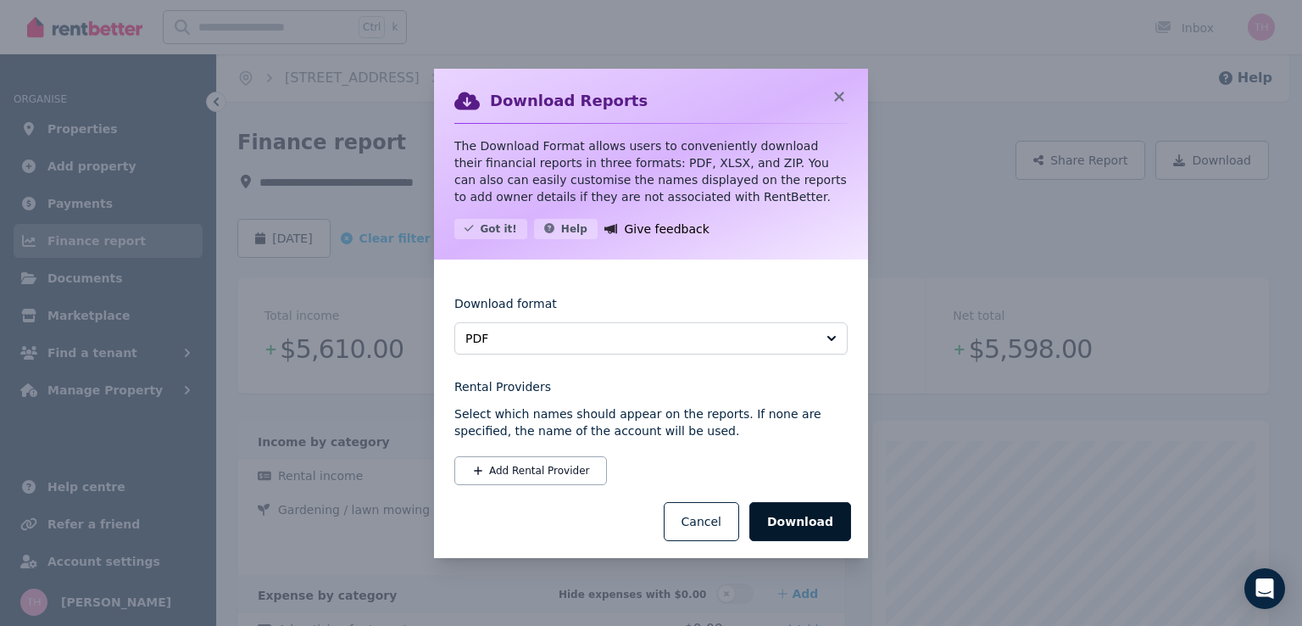
click at [837, 525] on button "Download" at bounding box center [800, 521] width 102 height 39
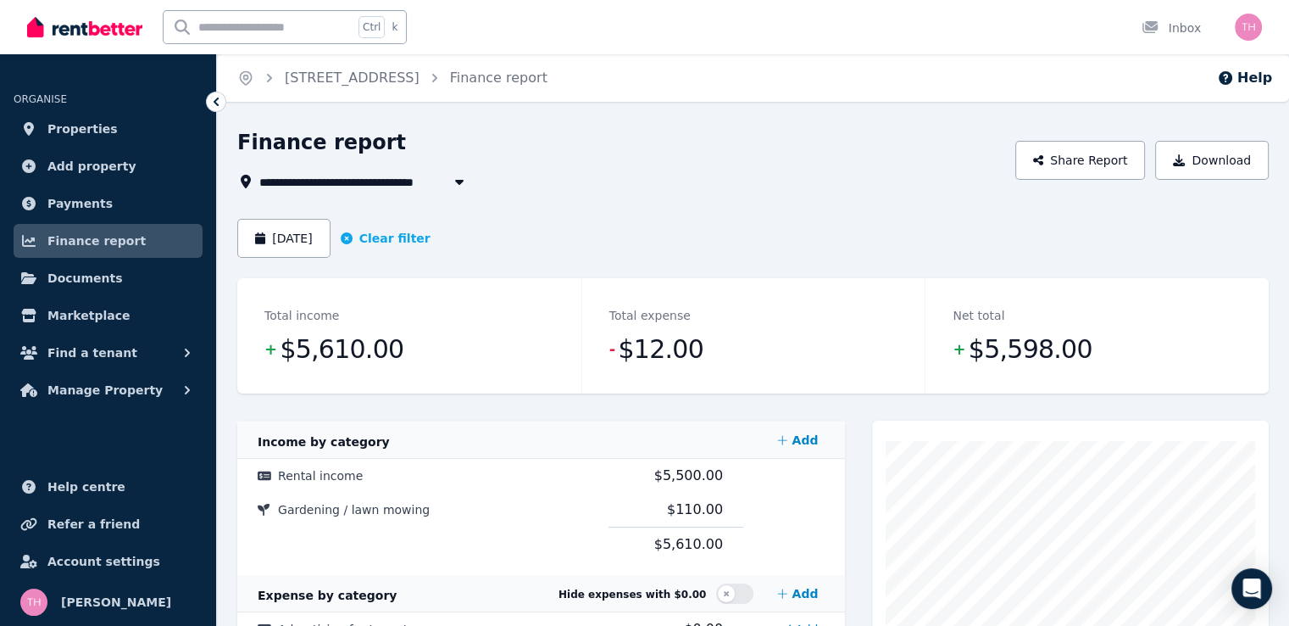
click at [408, 183] on span "unit 3/3 Sandhill Street, Wedgefield" at bounding box center [333, 181] width 148 height 20
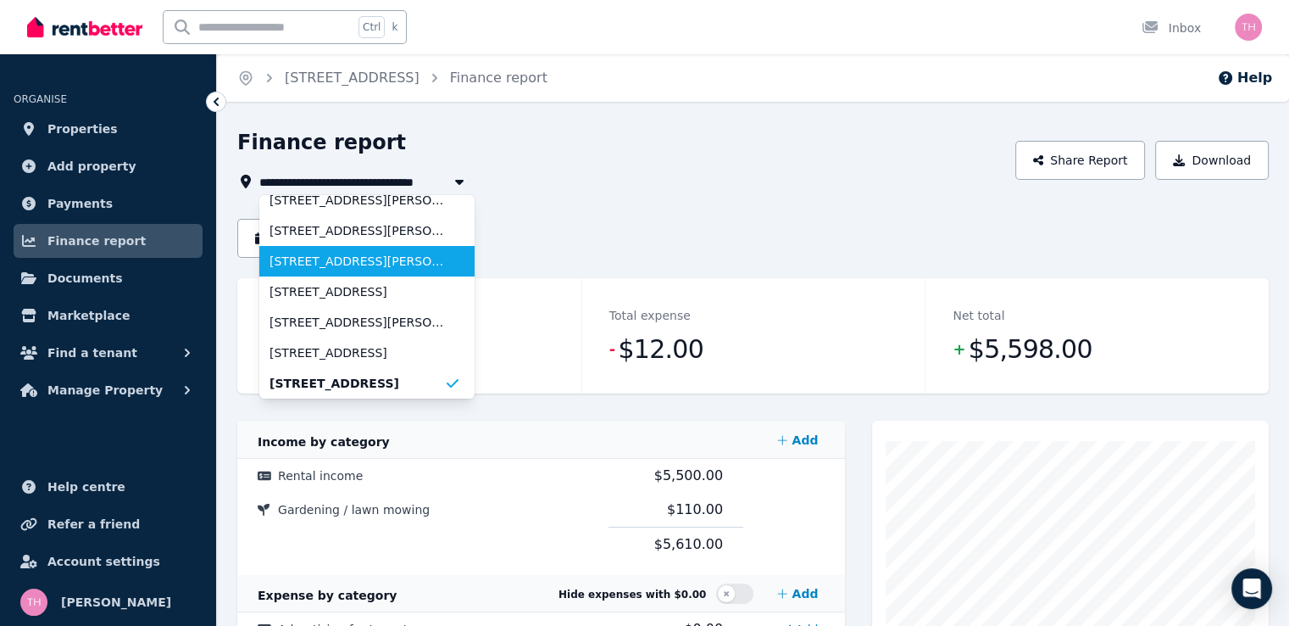
scroll to position [190, 0]
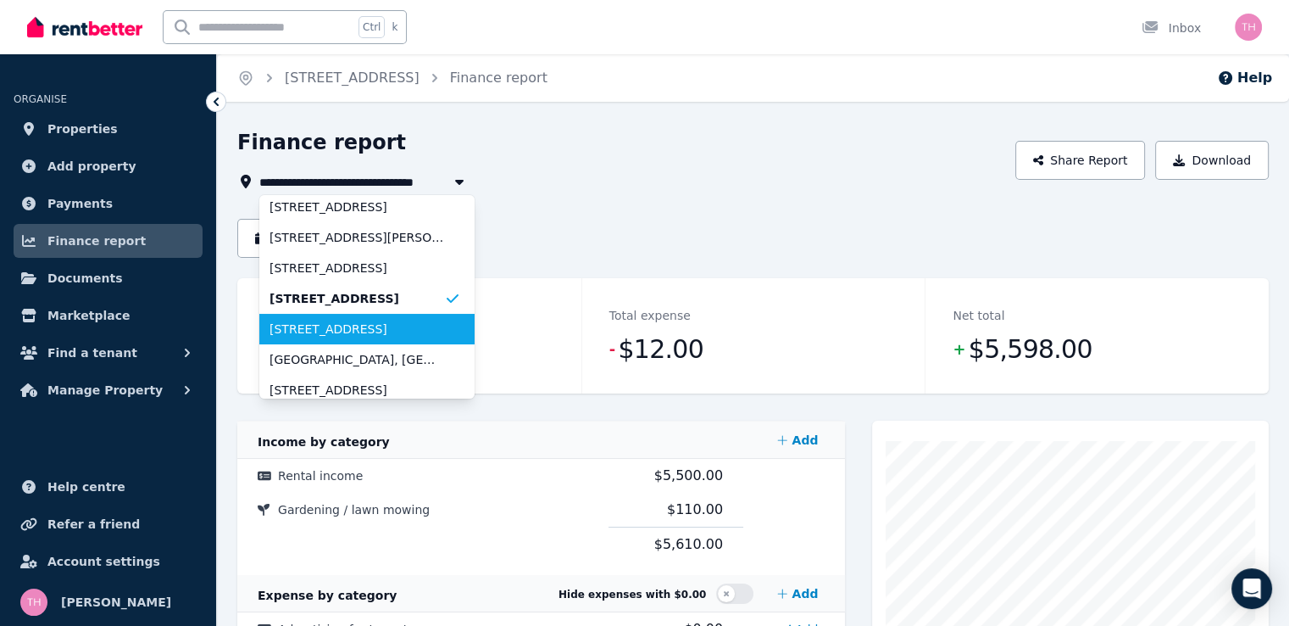
click at [365, 338] on li "unit 2/3 Sandhill Street, Wedgefield" at bounding box center [366, 329] width 215 height 31
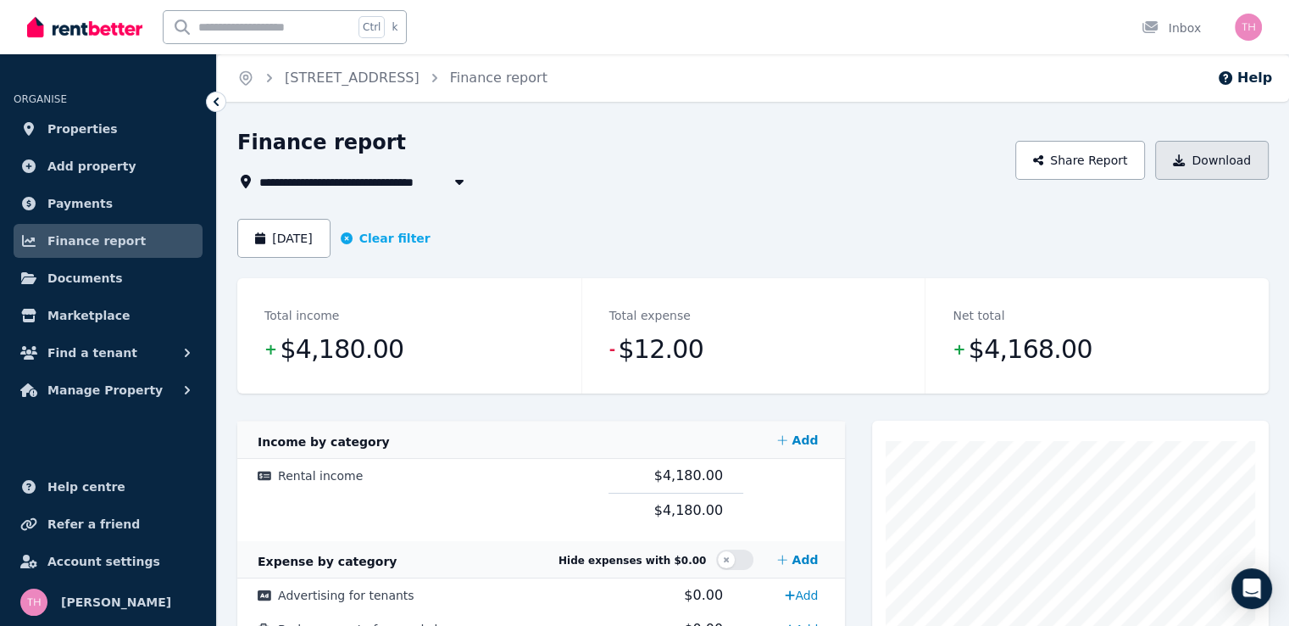
click at [1238, 165] on button "Download" at bounding box center [1212, 160] width 114 height 39
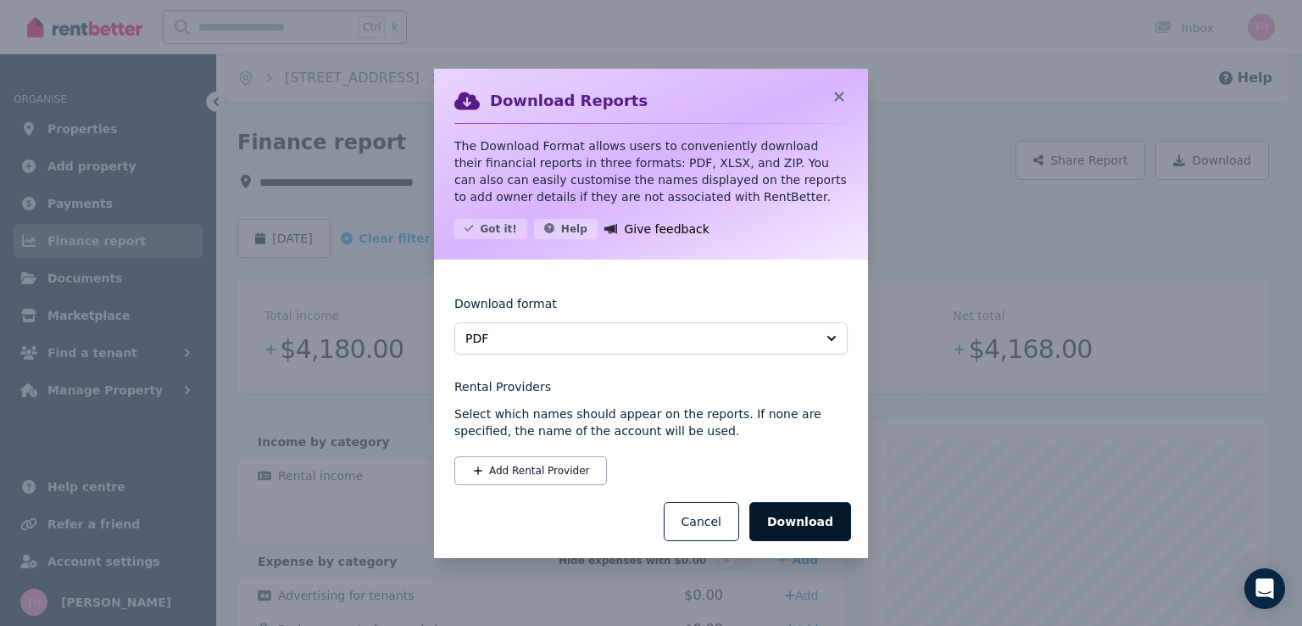
click at [810, 522] on button "Download" at bounding box center [800, 521] width 102 height 39
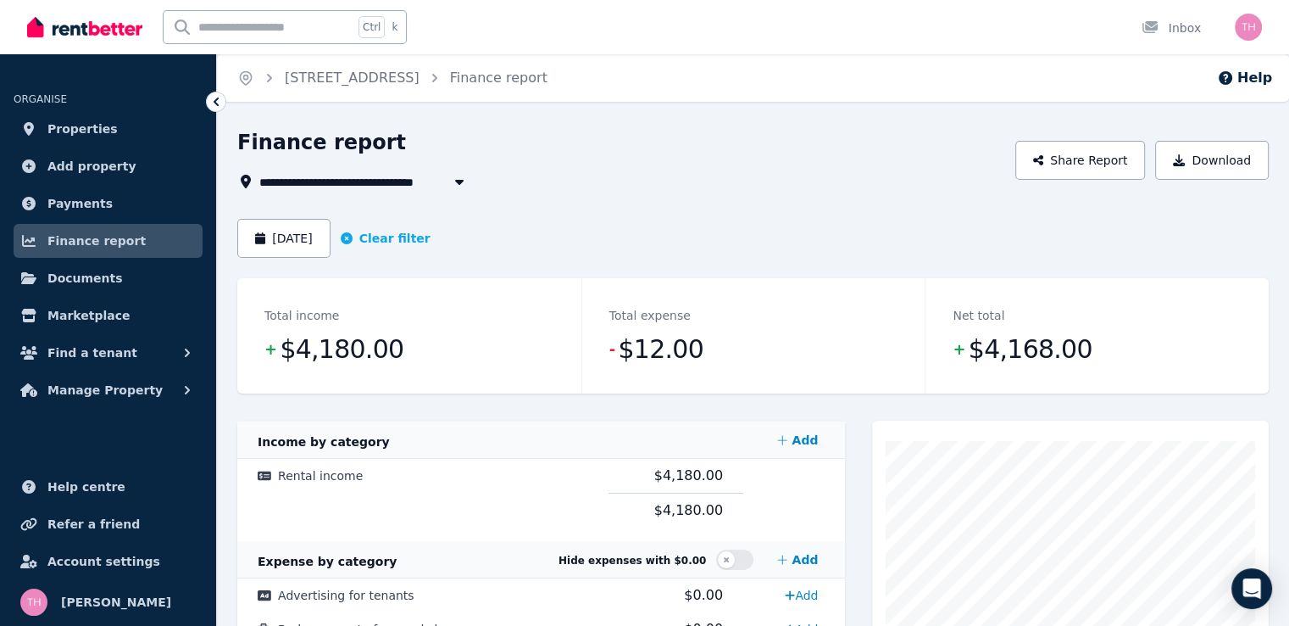
click at [382, 180] on span "unit 2/3 Sandhill Street, Wedgefield" at bounding box center [333, 181] width 148 height 20
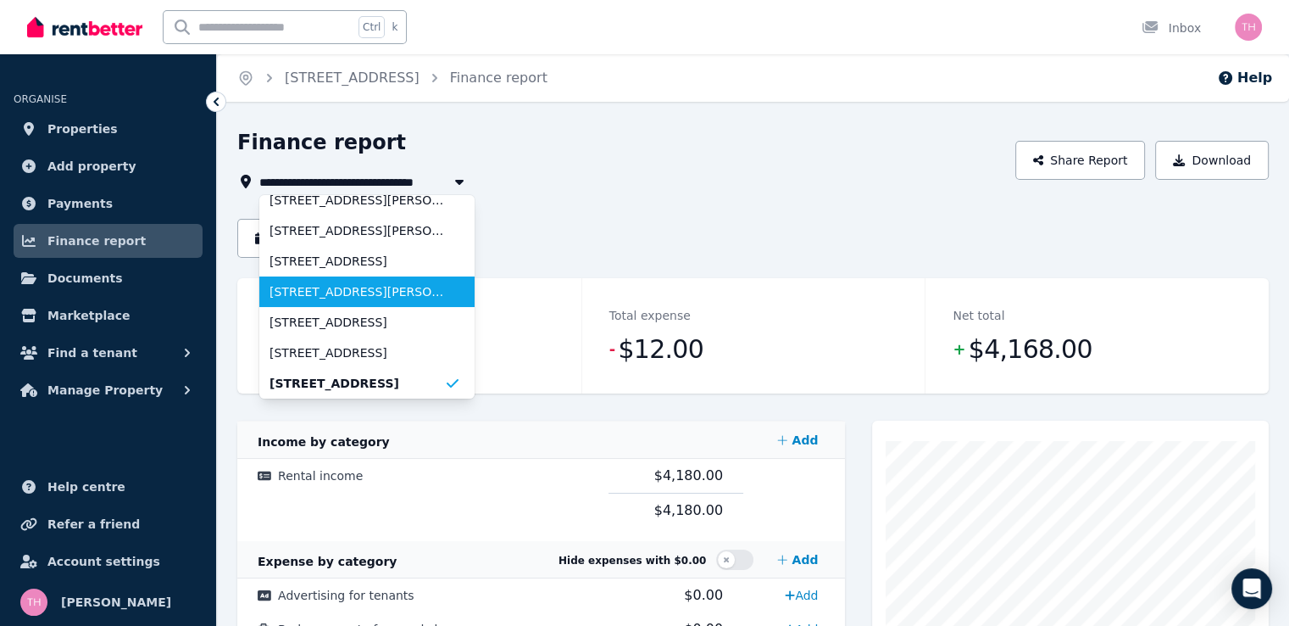
scroll to position [220, 0]
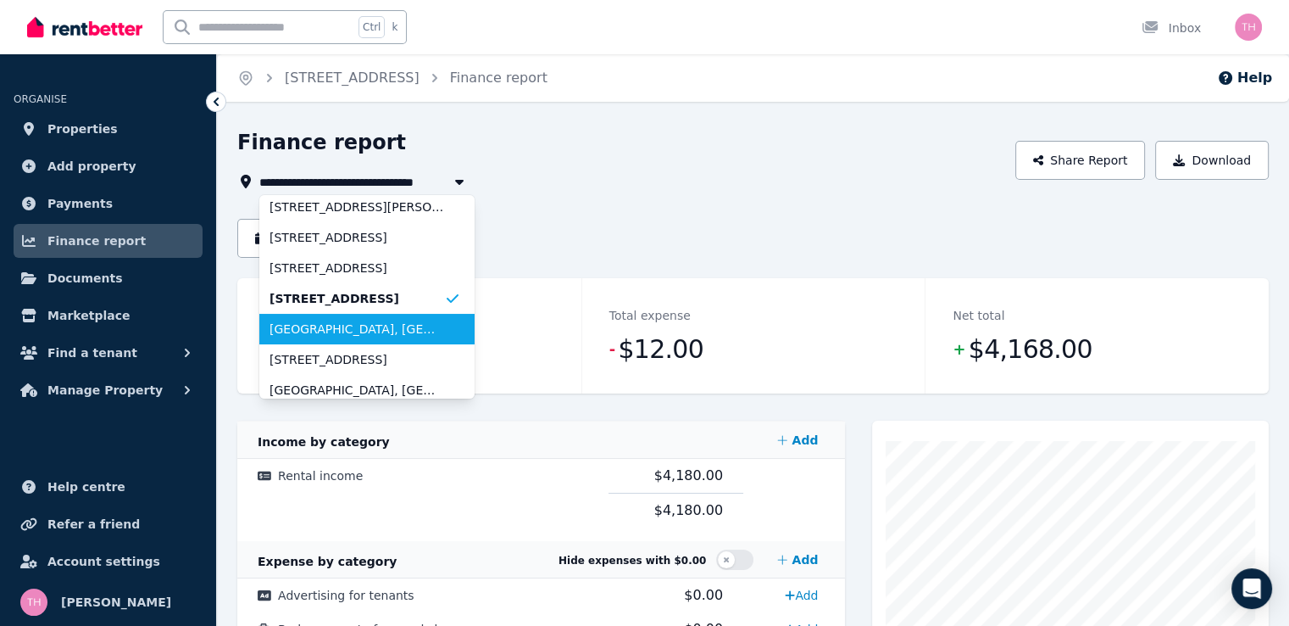
click at [352, 334] on span "2D Rayleigh Street, Middle Swan" at bounding box center [357, 328] width 175 height 17
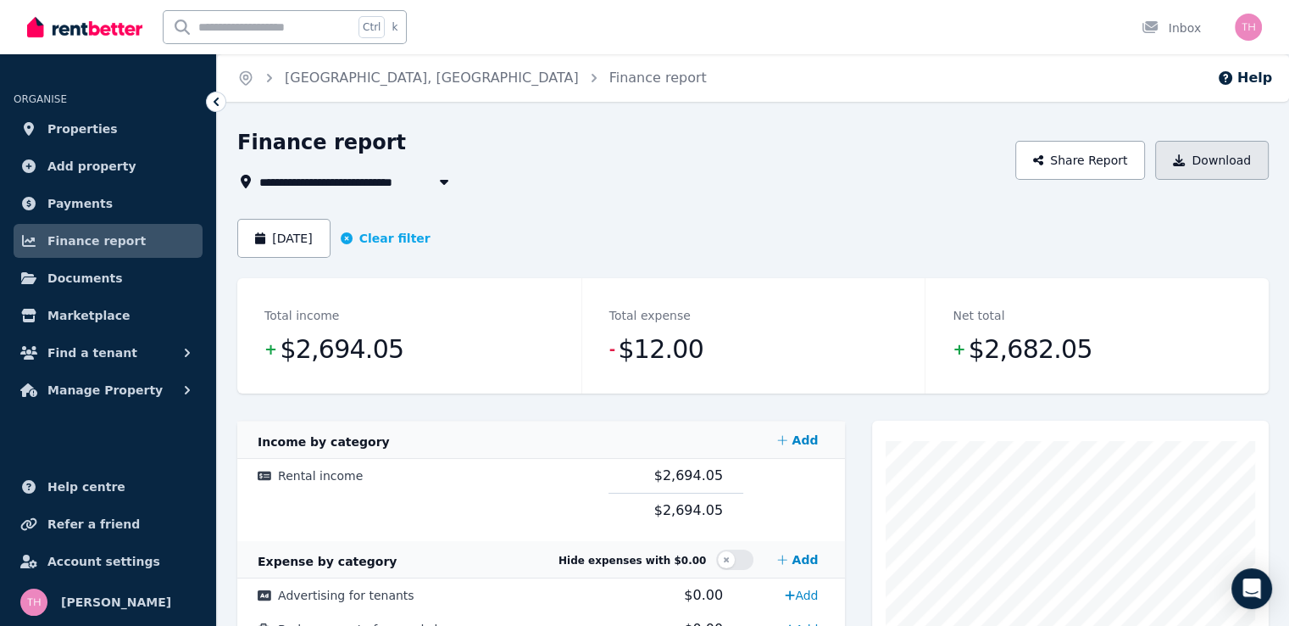
click at [1238, 164] on button "Download" at bounding box center [1212, 160] width 114 height 39
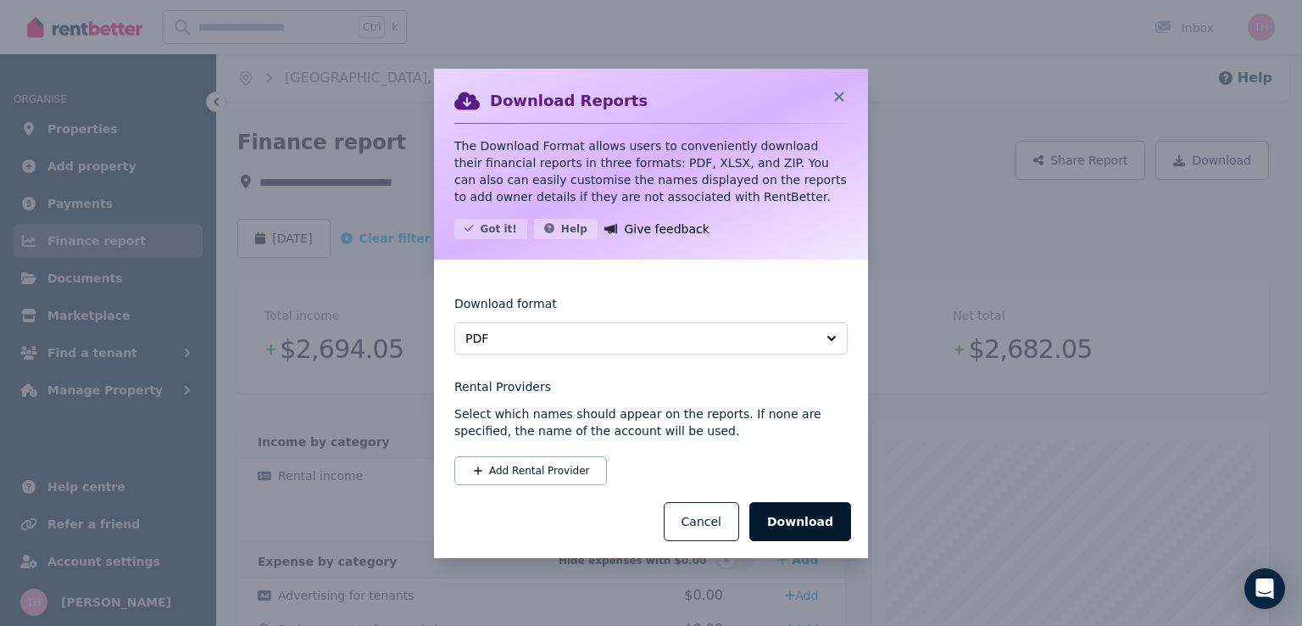
click at [794, 515] on button "Download" at bounding box center [800, 521] width 102 height 39
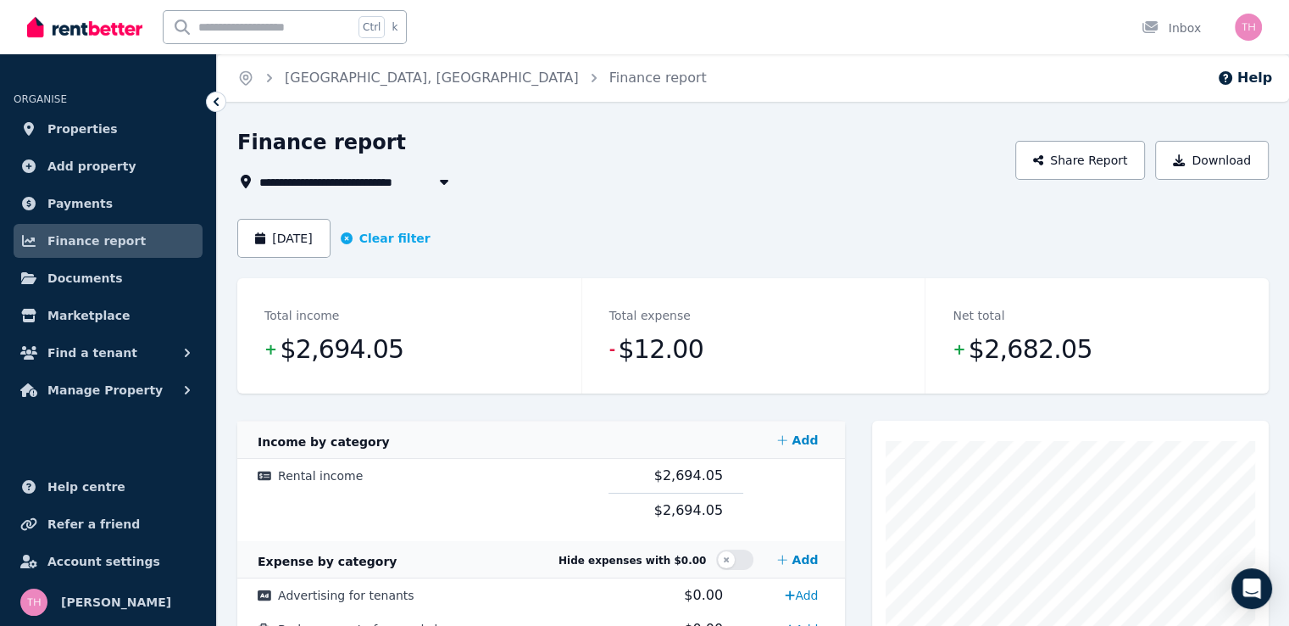
click at [417, 184] on span "2D Rayleigh Street, Middle Swan" at bounding box center [402, 181] width 287 height 20
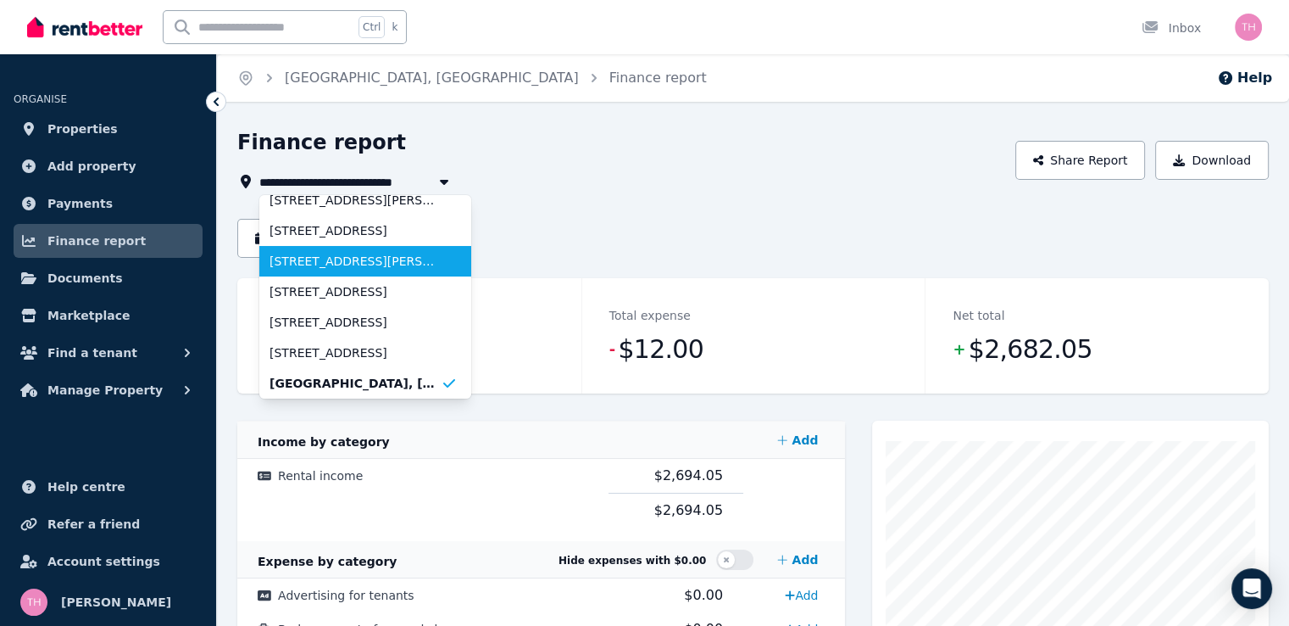
scroll to position [251, 0]
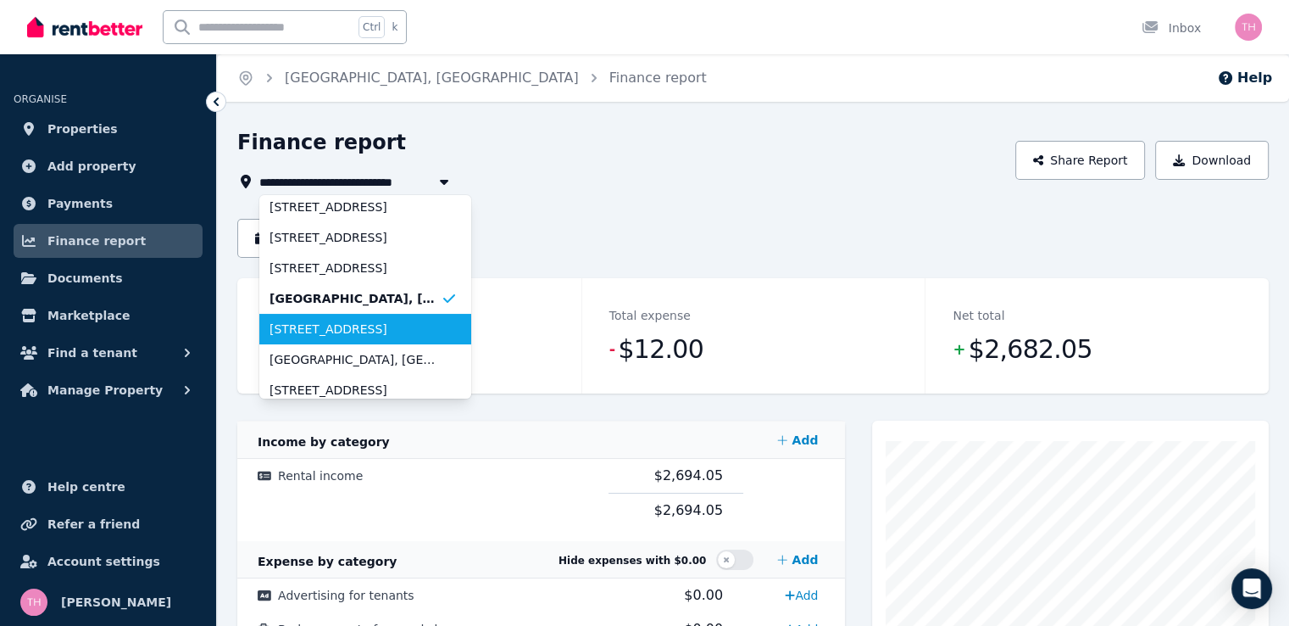
click at [377, 335] on span "unit 1/3 Sandhill Street, Wedgefield" at bounding box center [355, 328] width 171 height 17
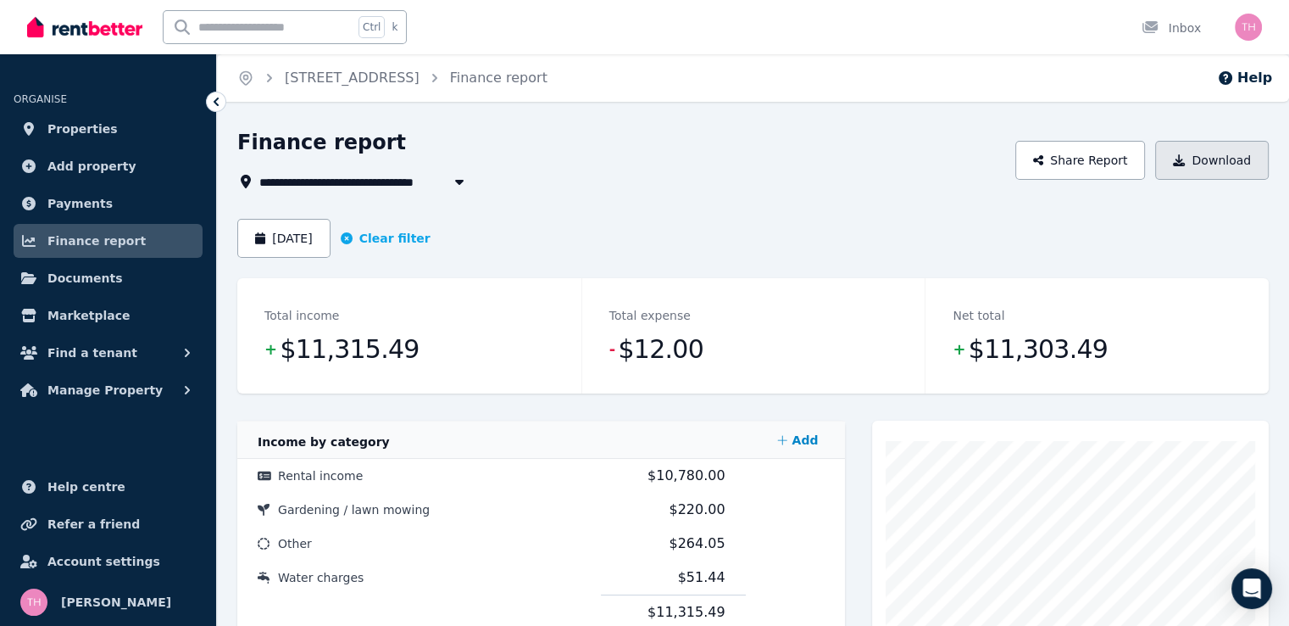
click at [1238, 161] on button "Download" at bounding box center [1212, 160] width 114 height 39
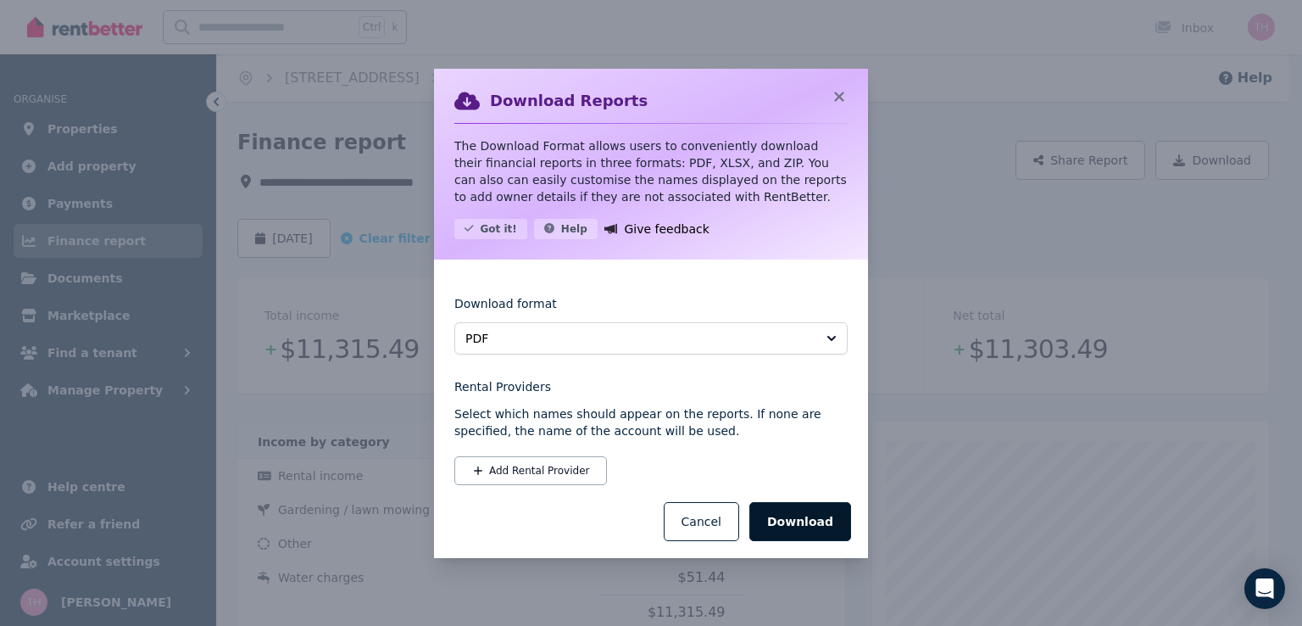
click at [815, 519] on button "Download" at bounding box center [800, 521] width 102 height 39
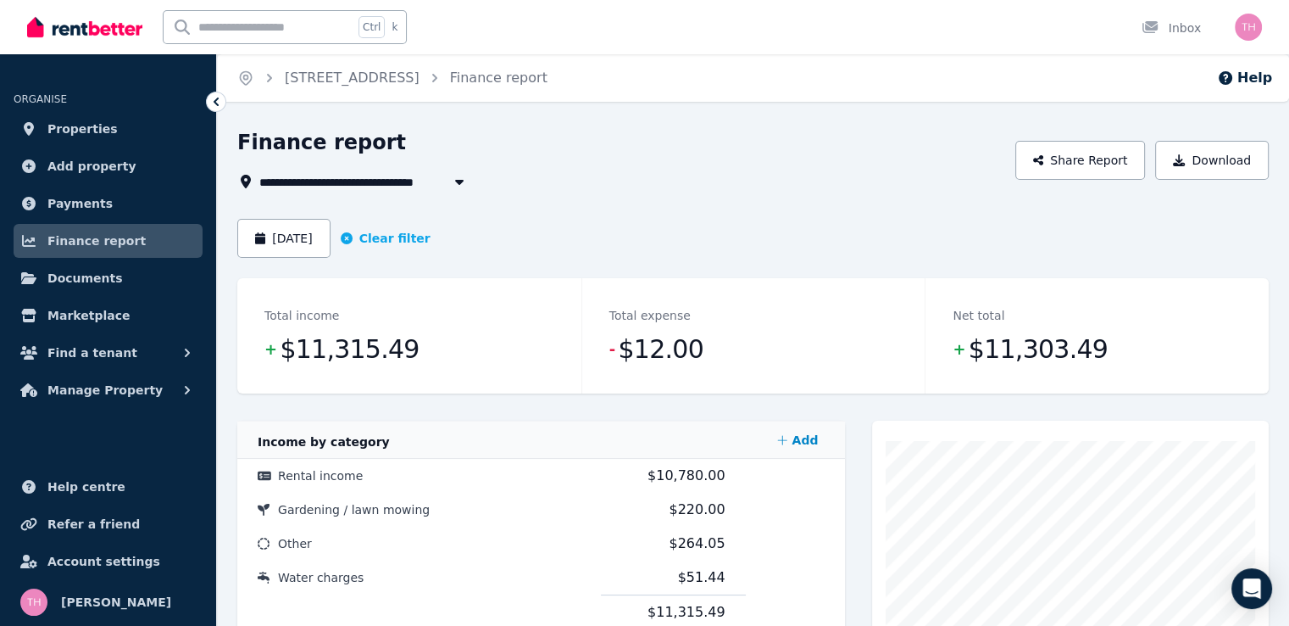
click at [353, 174] on span "unit 1/3 Sandhill Street, Wedgefield" at bounding box center [333, 181] width 148 height 20
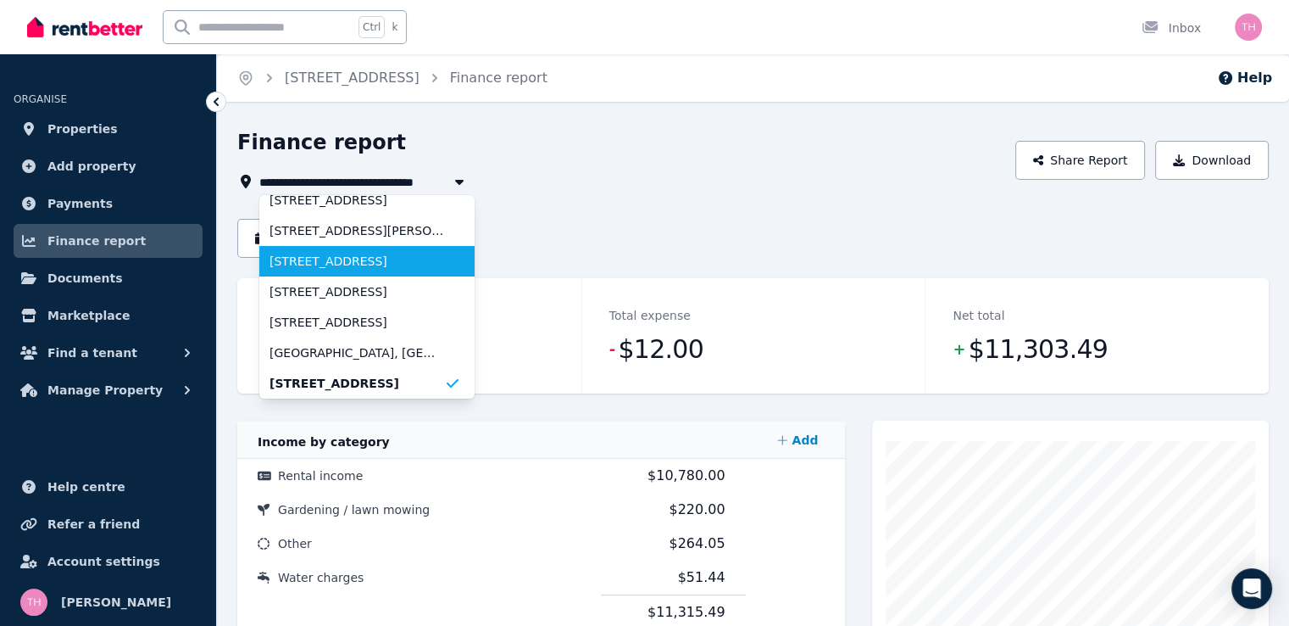
scroll to position [281, 0]
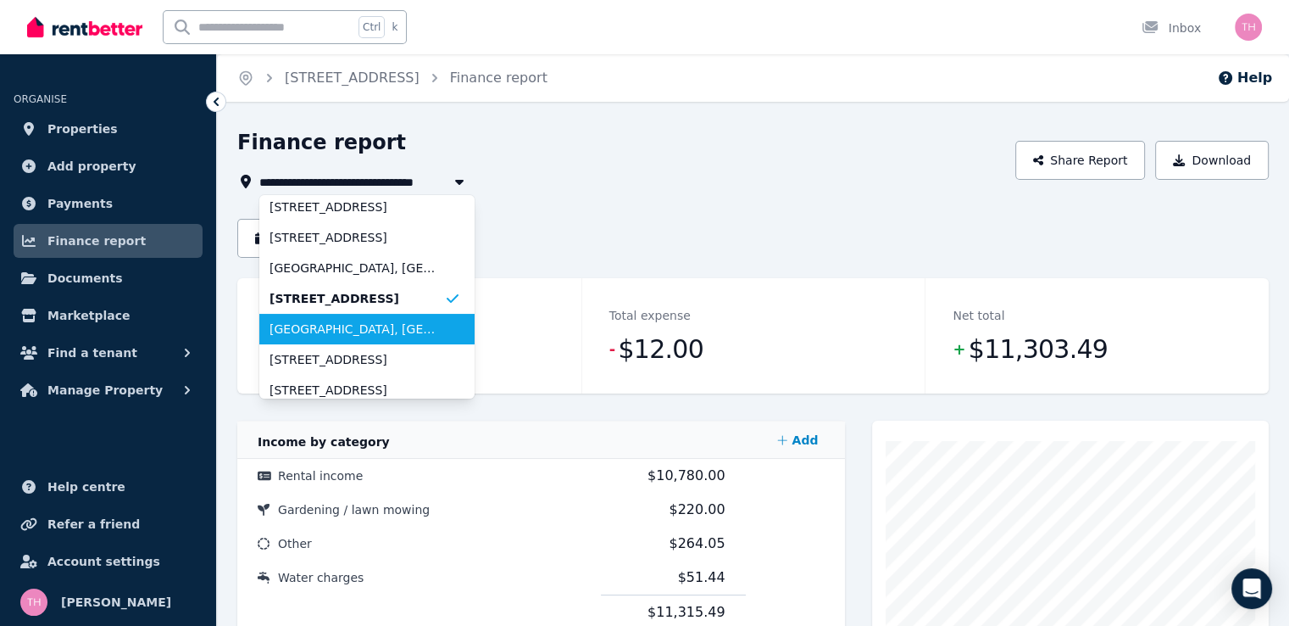
click at [376, 327] on span "2C Rayleigh Street, Middle Swan" at bounding box center [357, 328] width 175 height 17
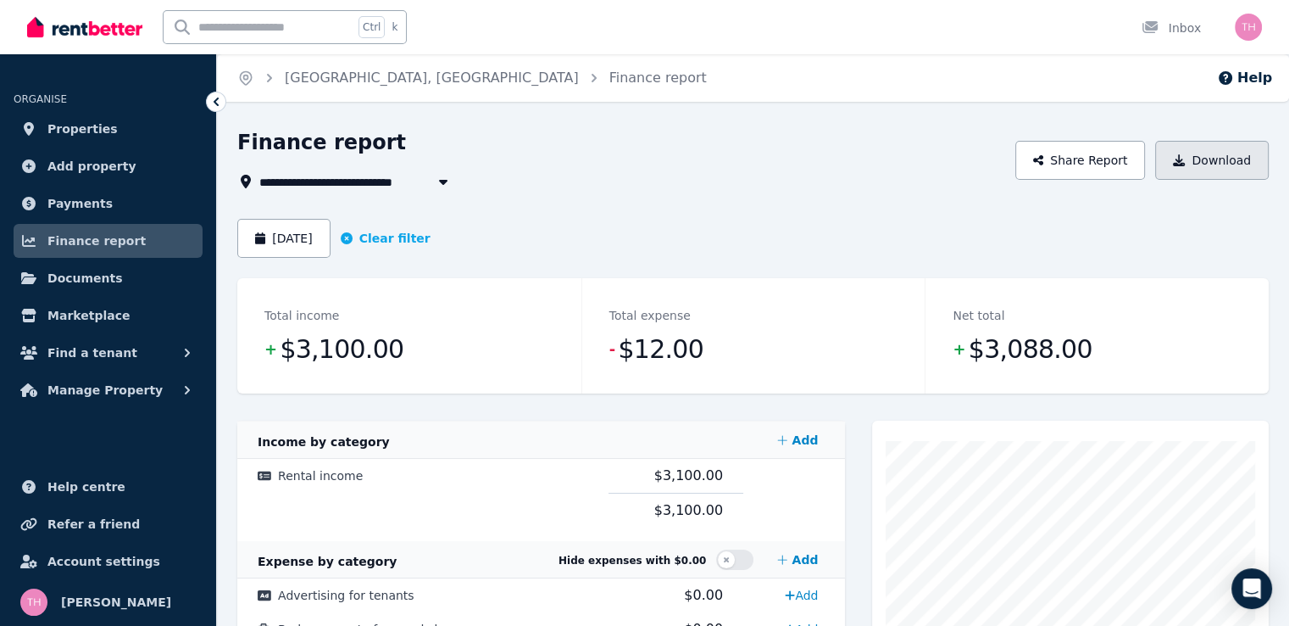
click at [1211, 160] on button "Download" at bounding box center [1212, 160] width 114 height 39
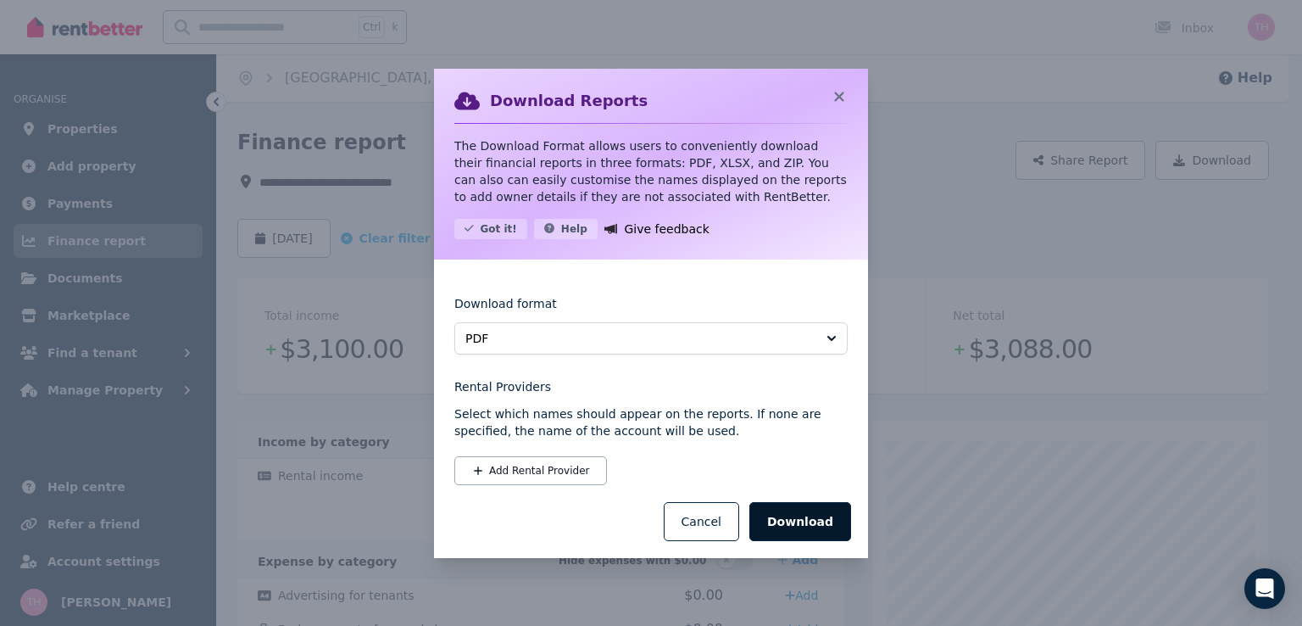
click at [792, 519] on button "Download" at bounding box center [800, 521] width 102 height 39
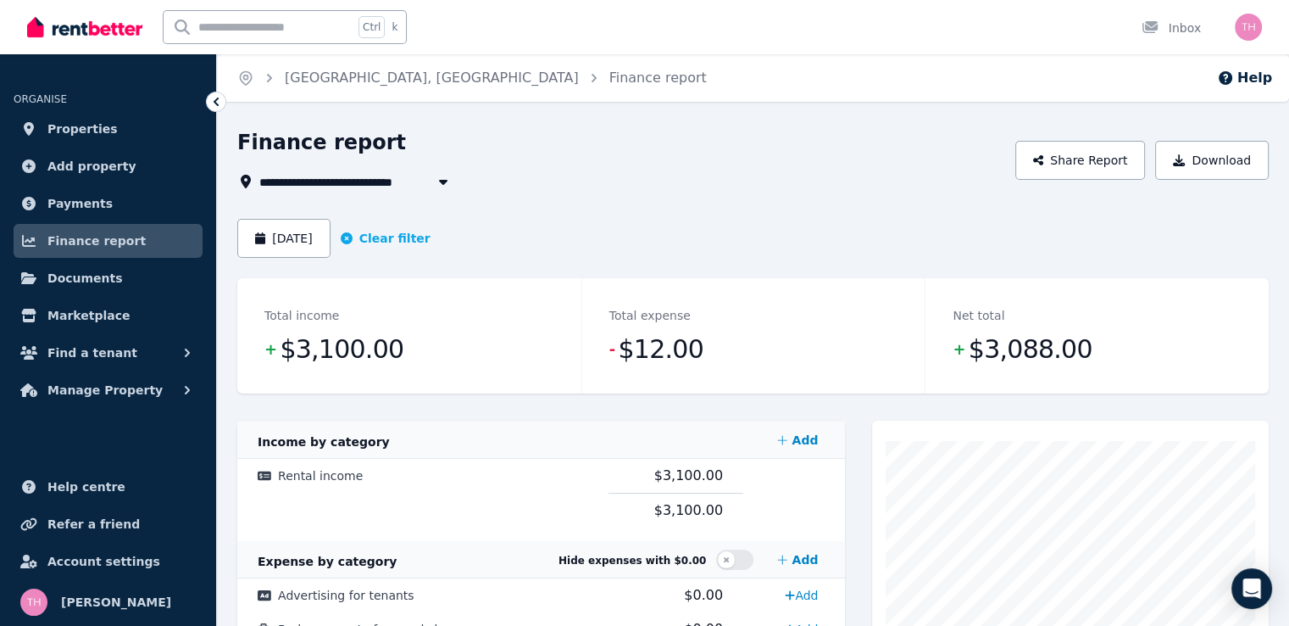
click at [413, 190] on span "2C Rayleigh Street, Middle Swan" at bounding box center [402, 181] width 287 height 20
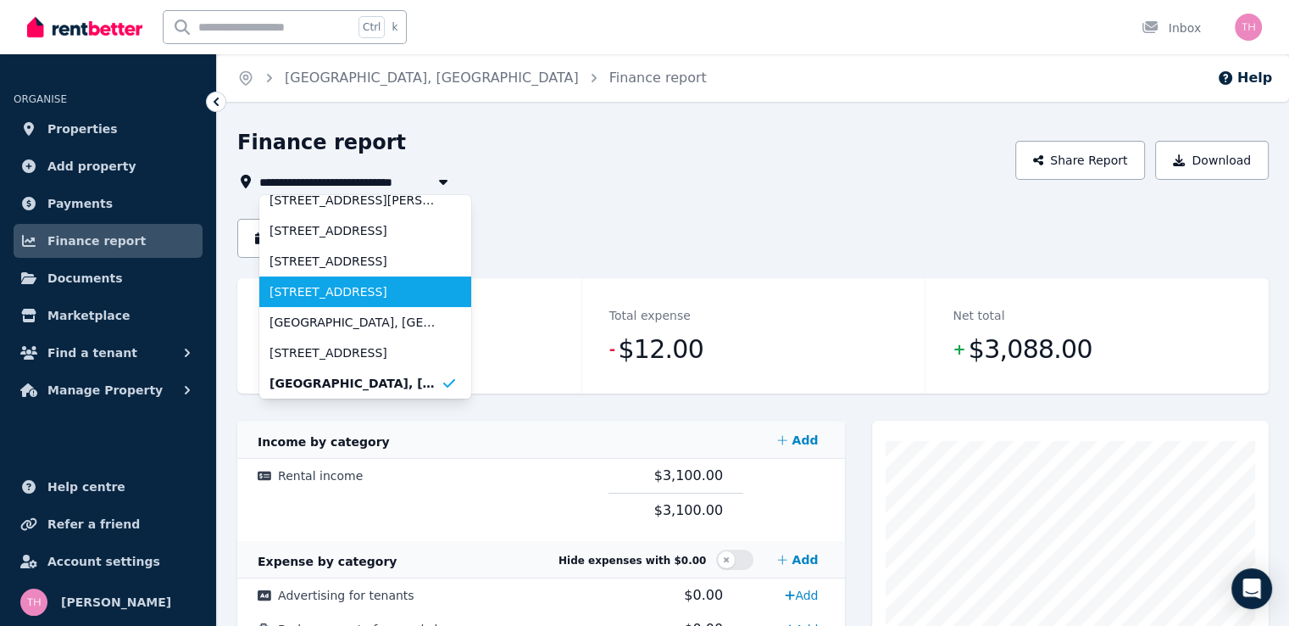
scroll to position [312, 0]
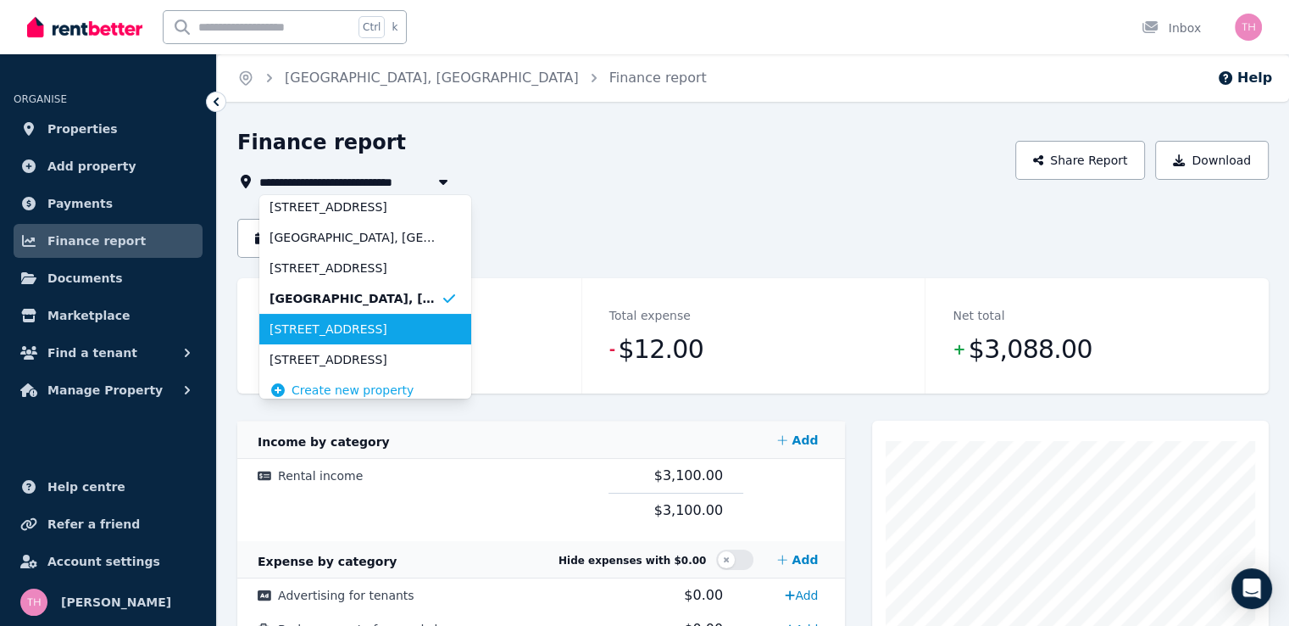
click at [381, 328] on span "54B Balfour Road, Swan View" at bounding box center [355, 328] width 171 height 17
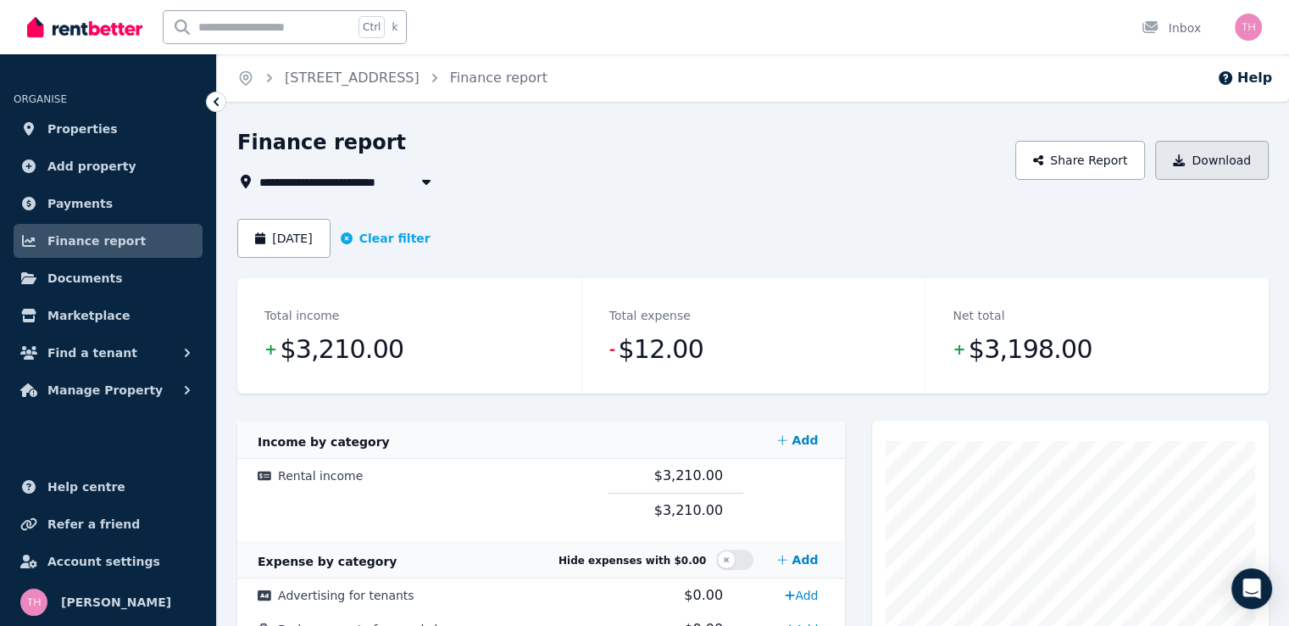
click at [1228, 160] on button "Download" at bounding box center [1212, 160] width 114 height 39
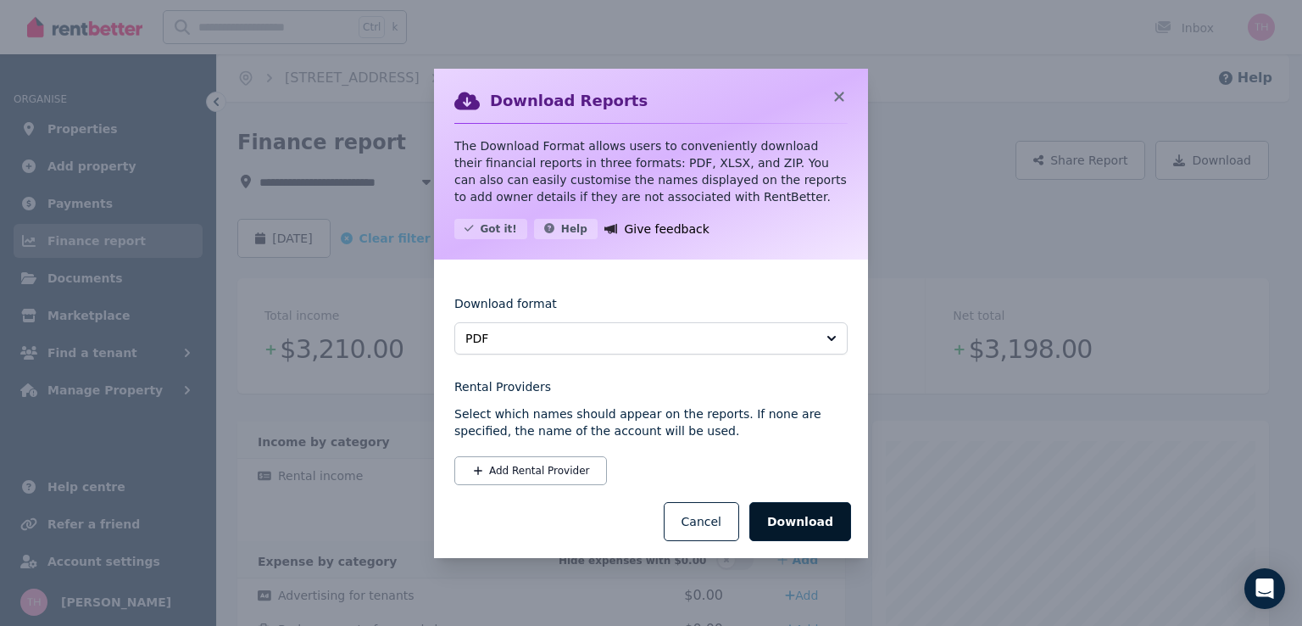
click at [783, 520] on button "Download" at bounding box center [800, 521] width 102 height 39
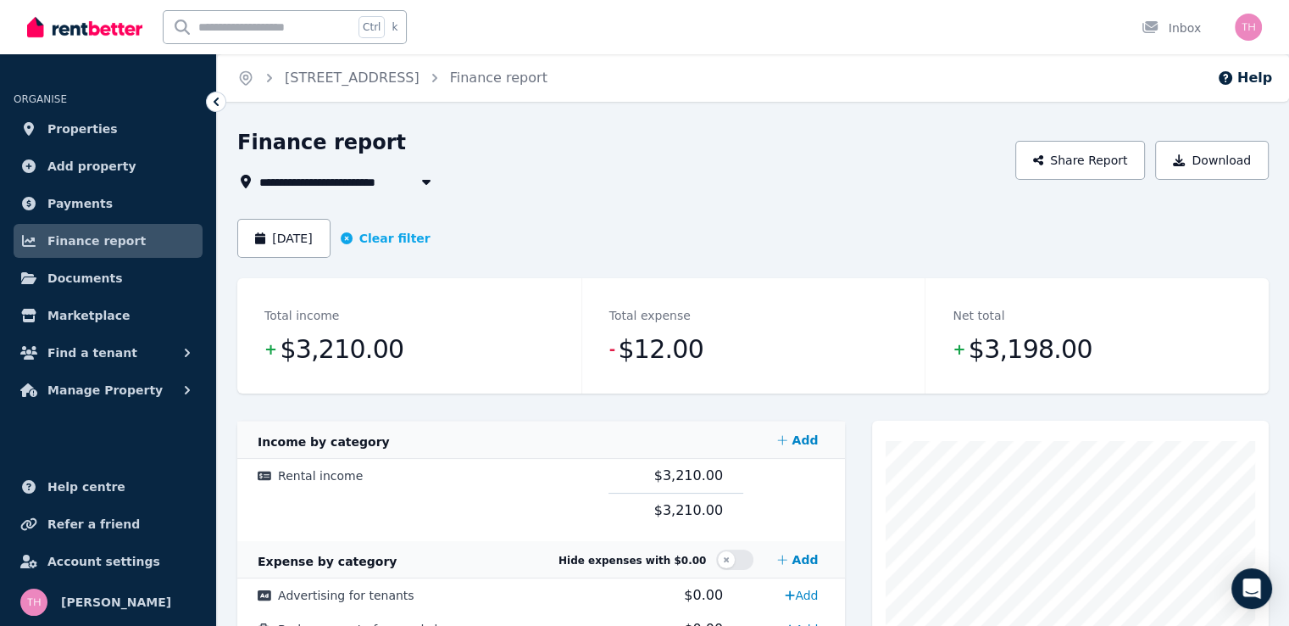
click at [323, 183] on span "54B Balfour Road, Swan View" at bounding box center [333, 181] width 148 height 20
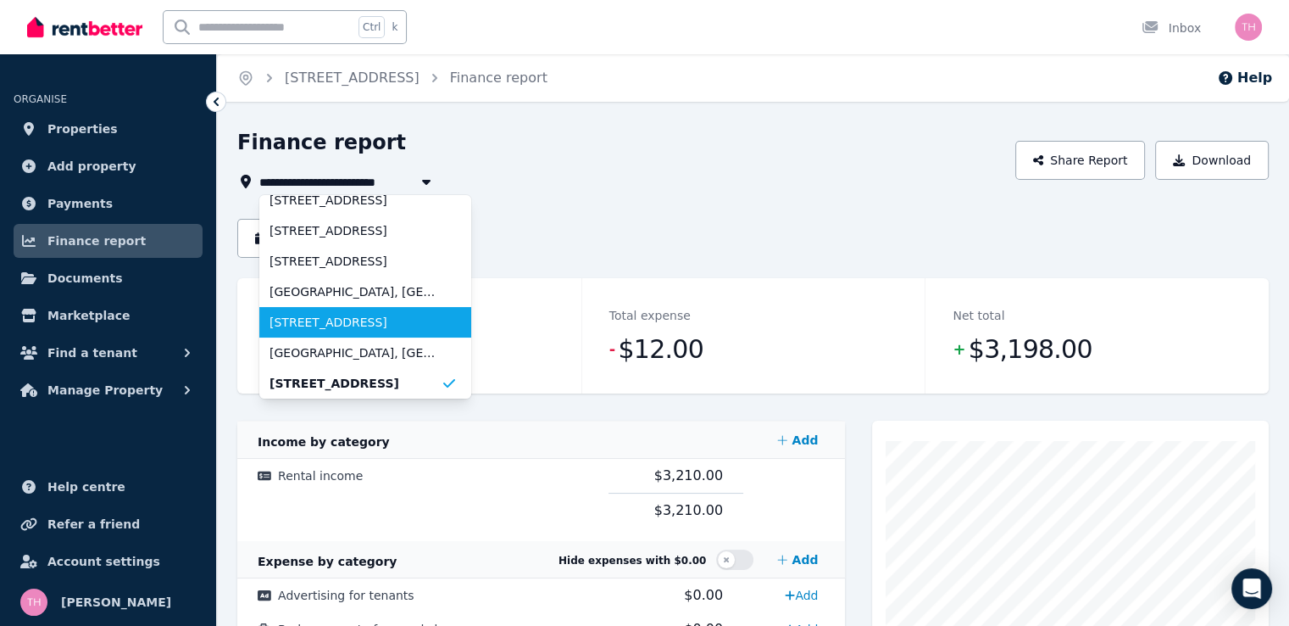
scroll to position [322, 0]
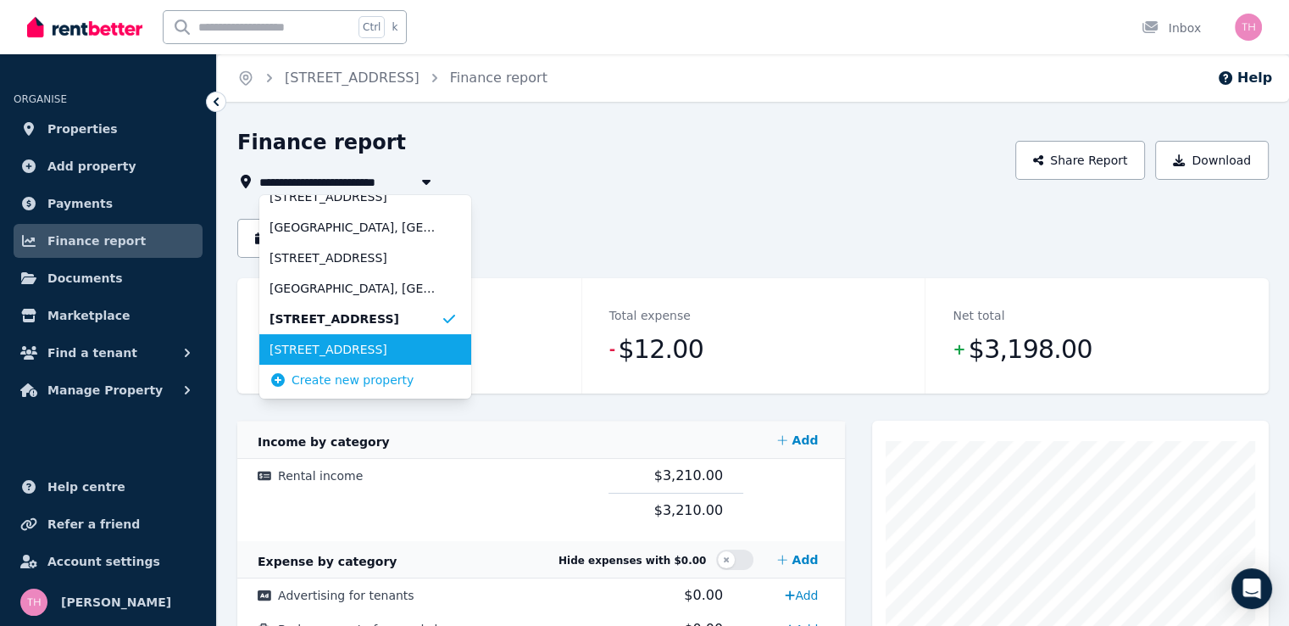
click at [382, 358] on li "24 Romani Court, Lockridge" at bounding box center [365, 349] width 212 height 31
type input "**********"
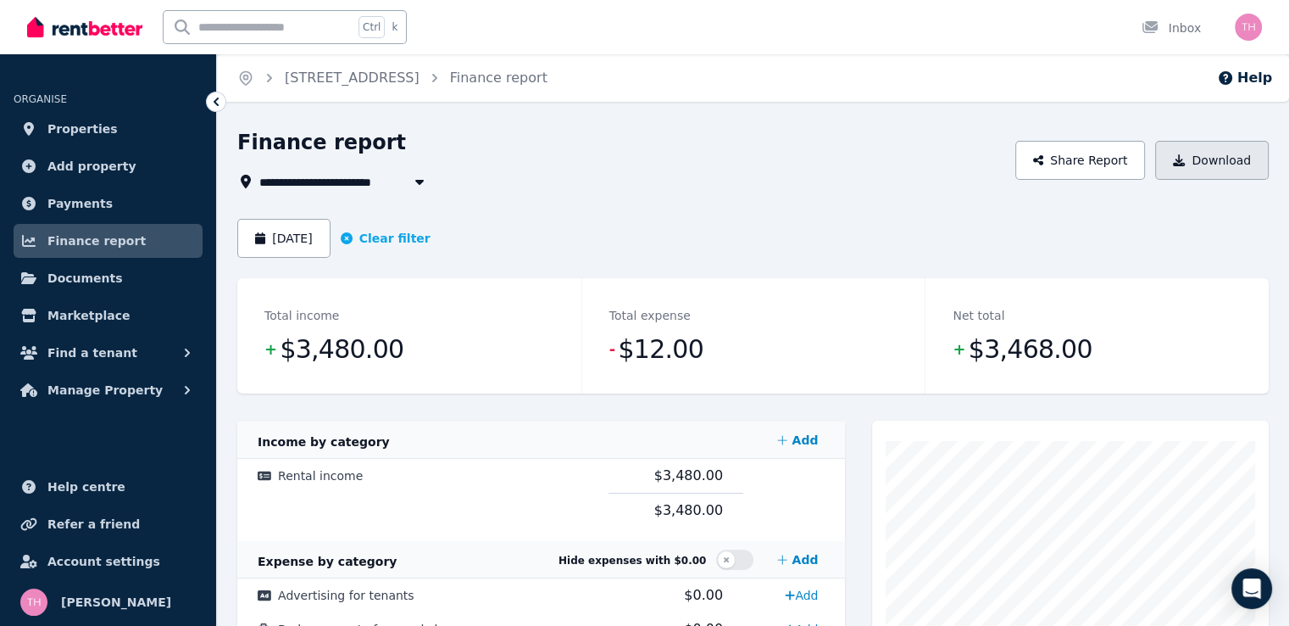
click at [1236, 159] on button "Download" at bounding box center [1212, 160] width 114 height 39
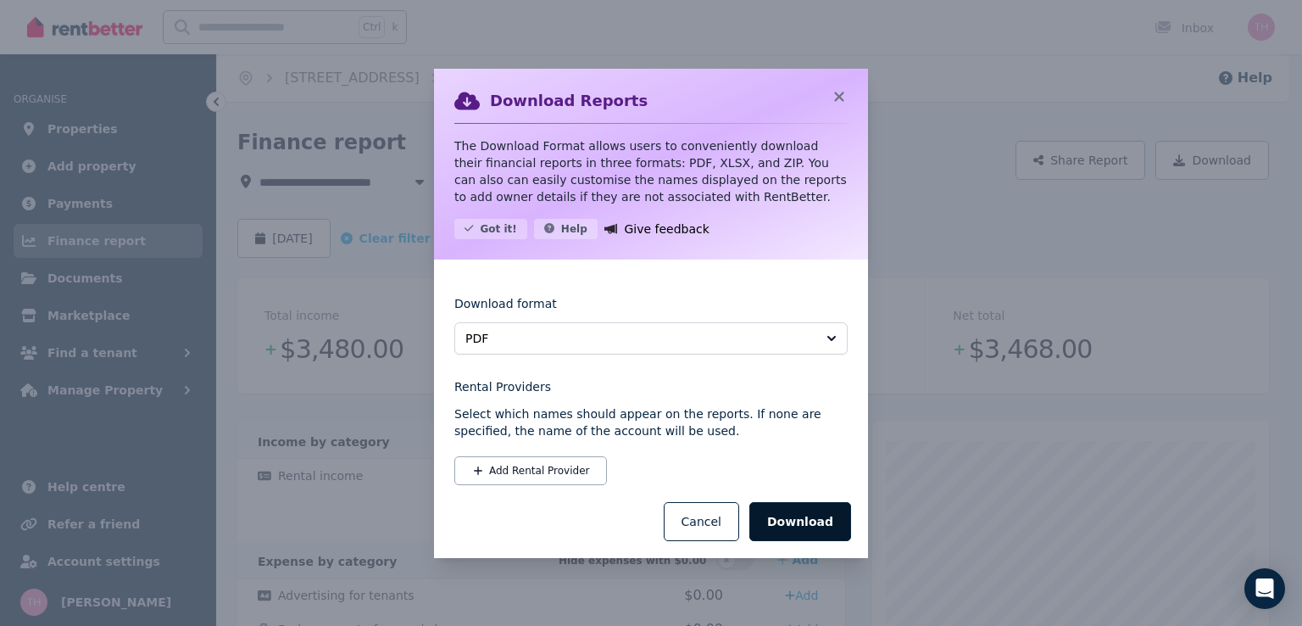
click at [780, 516] on button "Download" at bounding box center [800, 521] width 102 height 39
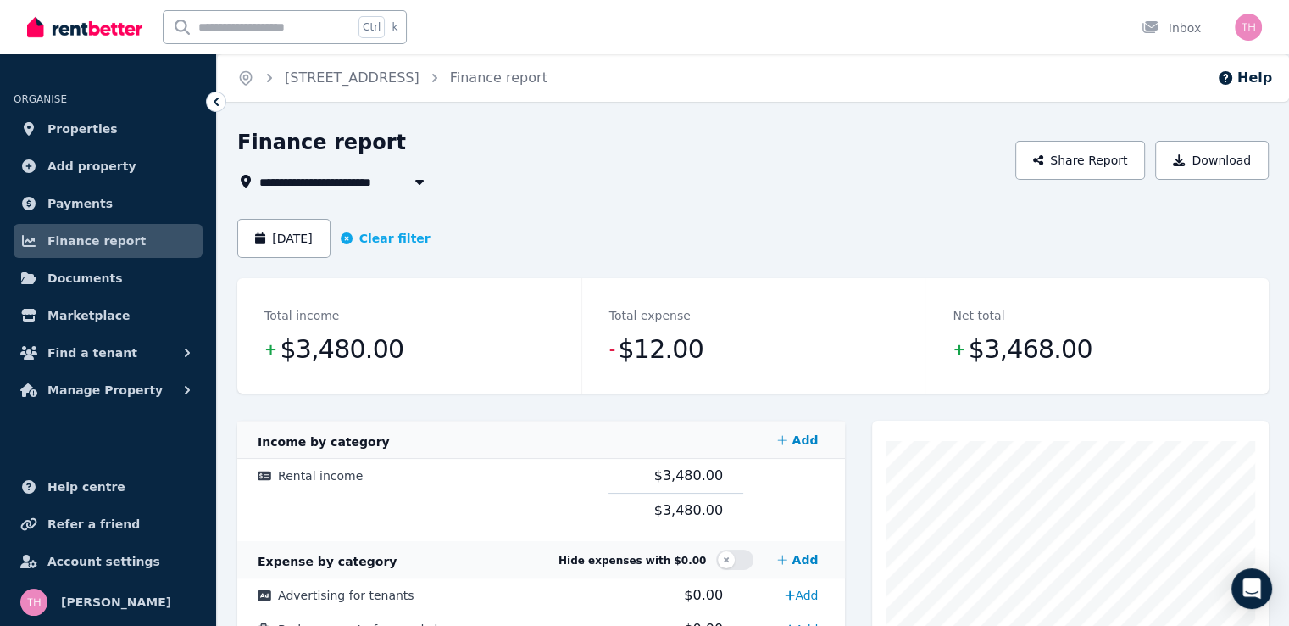
click at [976, 101] on div "Home 24 Romani Court, Lockridge Finance report Help" at bounding box center [753, 77] width 1072 height 47
